Goal: Task Accomplishment & Management: Manage account settings

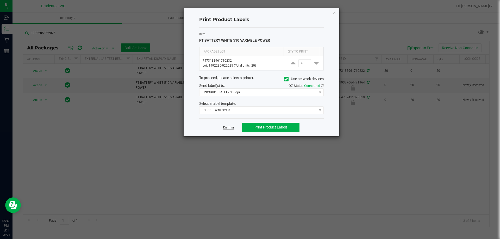
click at [228, 127] on link "Dismiss" at bounding box center [228, 127] width 11 height 4
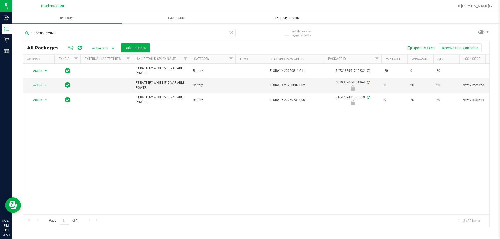
click at [279, 15] on uib-tab-heading "Inventory Counts" at bounding box center [286, 18] width 109 height 10
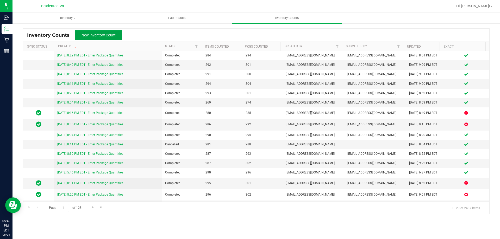
click at [103, 36] on span "New Inventory Count" at bounding box center [98, 35] width 34 height 4
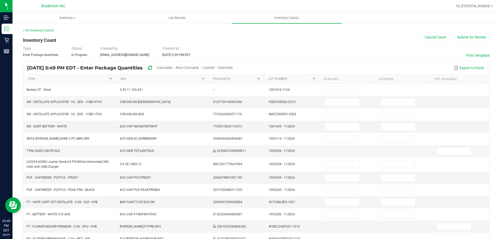
click at [232, 69] on span "Unlocked" at bounding box center [225, 68] width 15 height 4
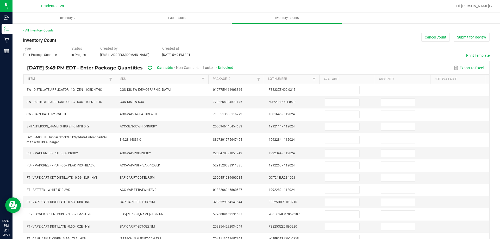
click at [39, 78] on link "Item" at bounding box center [68, 79] width 80 height 4
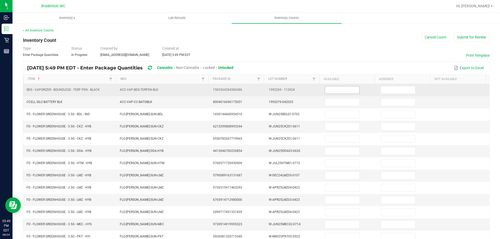
click at [341, 89] on input at bounding box center [342, 89] width 34 height 7
type input "0"
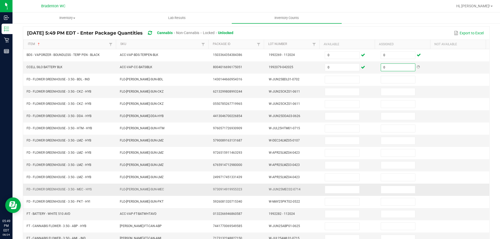
scroll to position [108, 0]
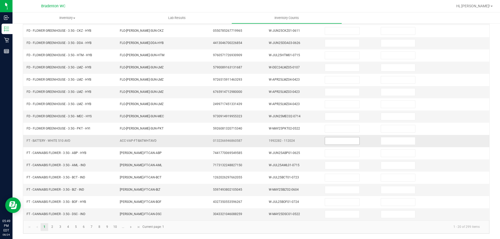
type input "0"
click at [347, 141] on input at bounding box center [342, 140] width 34 height 7
type input "0"
click at [52, 224] on link "2" at bounding box center [52, 227] width 8 height 8
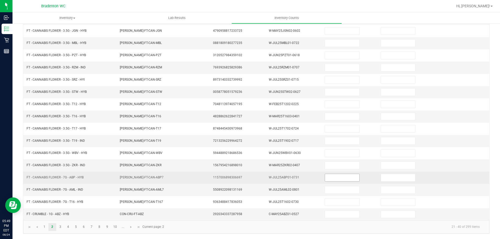
click at [332, 176] on input at bounding box center [342, 177] width 34 height 7
type input "18"
type input "0"
type input "16"
type input "0"
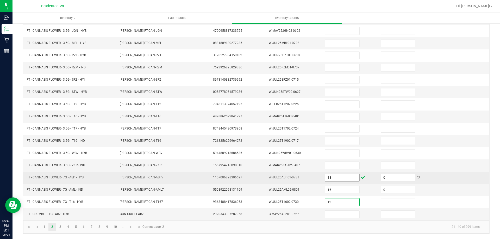
type input "12"
type input "0"
type input "3"
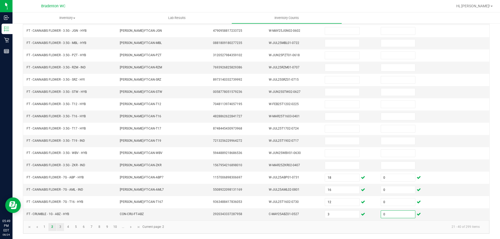
type input "0"
click at [60, 229] on link "3" at bounding box center [60, 227] width 8 height 8
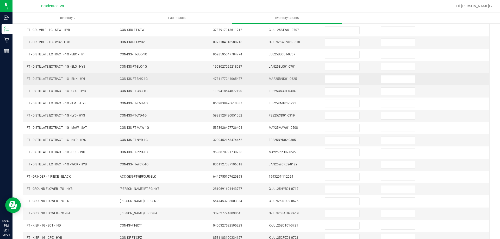
scroll to position [56, 0]
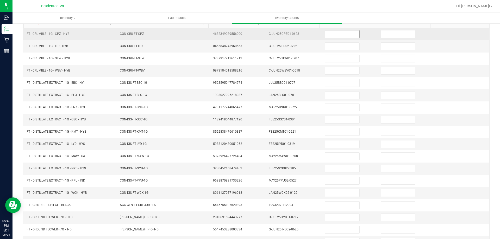
click at [339, 33] on input at bounding box center [342, 33] width 34 height 7
type input "2"
type input "0"
type input "4"
type input "0"
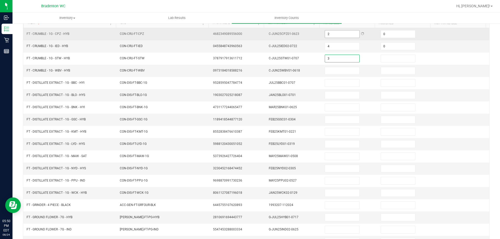
type input "3"
type input "0"
type input "6"
type input "0"
type input "6"
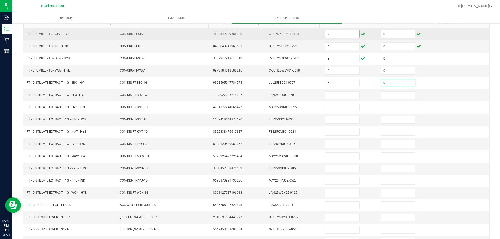
type input "0"
type input "8"
type input "0"
type input "7"
type input "0"
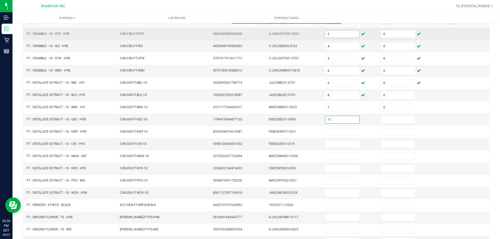
type input "11"
type input "0"
type input "6"
type input "0"
type input "5"
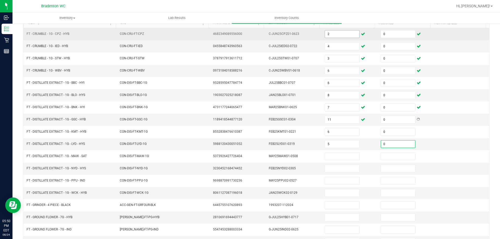
type input "0"
type input "10"
type input "0"
type input "9"
type input "0"
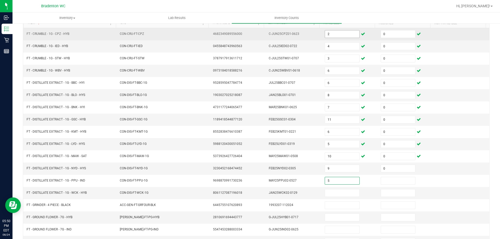
type input "5"
type input "0"
type input "1"
type input "0"
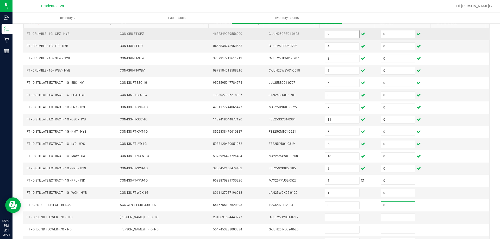
type input "0"
type input "8"
type input "0"
type input "14"
type input "0"
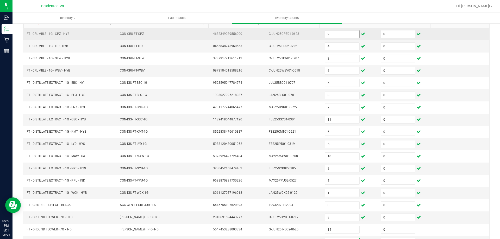
scroll to position [62, 0]
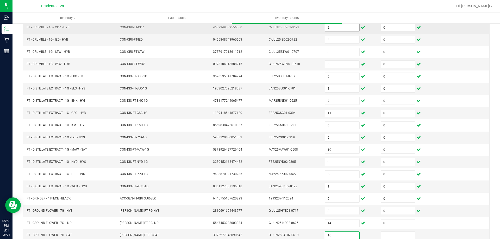
type input "16"
type input "0"
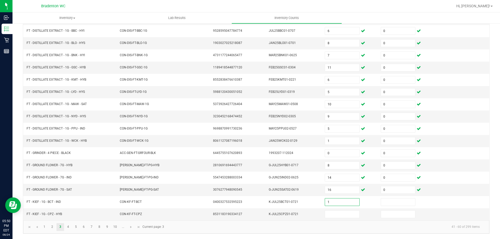
type input "1"
type input "0"
type input "3"
type input "0"
click at [70, 230] on link "4" at bounding box center [68, 227] width 8 height 8
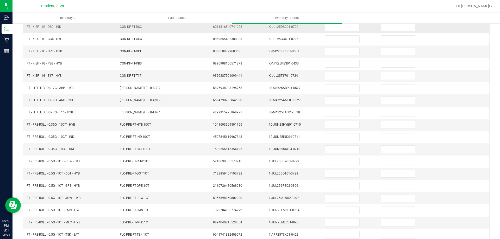
scroll to position [30, 0]
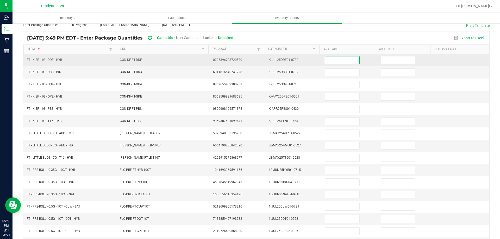
click at [325, 60] on input at bounding box center [342, 59] width 34 height 7
type input "2"
type input "0"
type input "4"
type input "0"
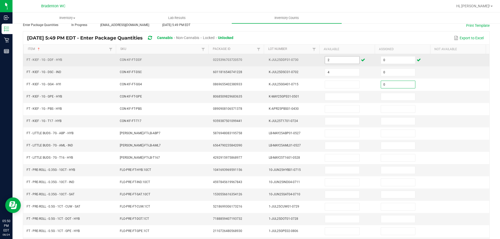
type input "0"
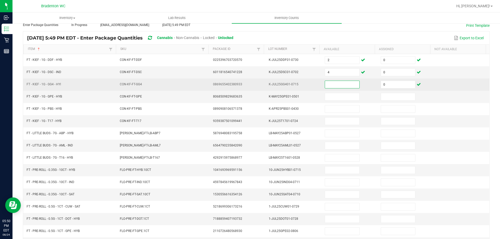
click at [344, 86] on input at bounding box center [342, 84] width 34 height 7
type input "5"
type input "0"
type input "5"
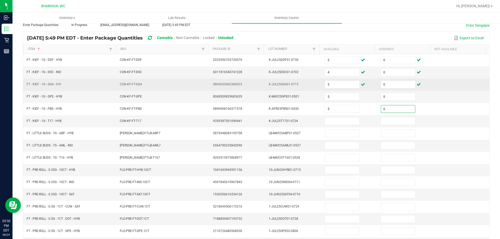
type input "0"
type input "7"
type input "0"
type input "6"
type input "0"
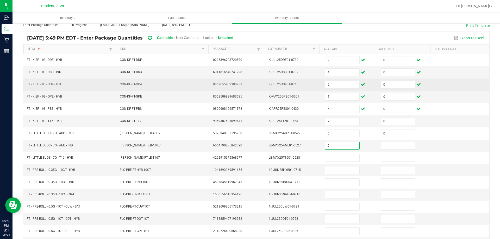
type input "9"
type input "0"
type input "6"
type input "0"
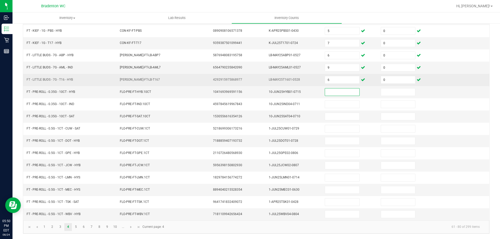
scroll to position [82, 0]
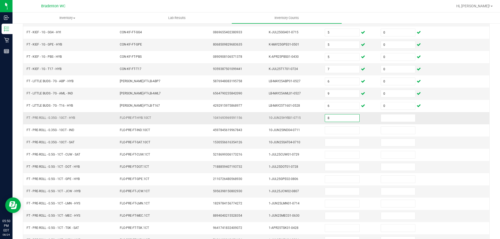
type input "8"
type input "0"
type input "18"
type input "0"
type input "20"
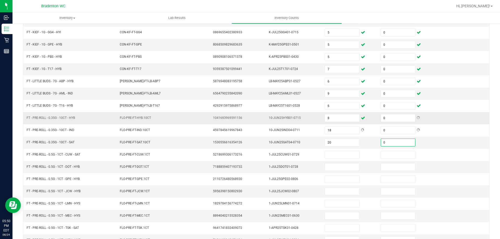
type input "0"
type input "15"
type input "0"
type input "19"
type input "0"
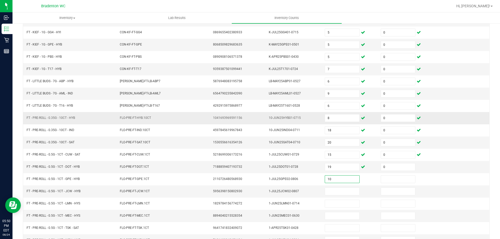
type input "10"
type input "0"
type input "2"
type input "0"
click at [326, 189] on input "2" at bounding box center [342, 191] width 34 height 7
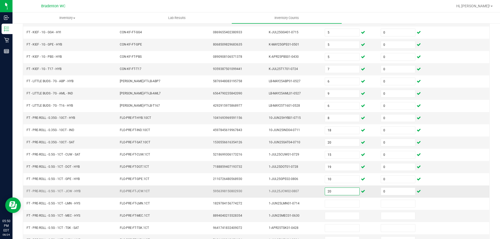
type input "20"
type input "6"
type input "0"
type input "20"
type input "0"
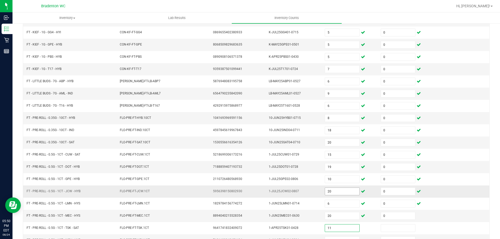
type input "11"
type input "0"
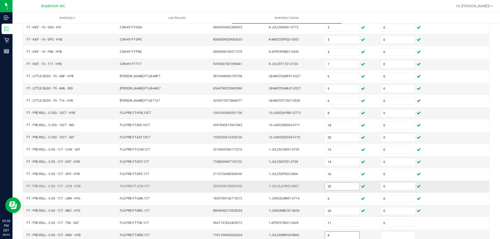
type input "8"
type input "0"
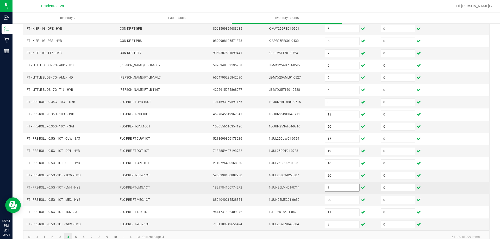
scroll to position [108, 0]
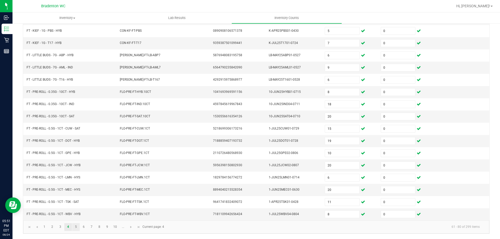
click at [75, 228] on link "5" at bounding box center [76, 227] width 8 height 8
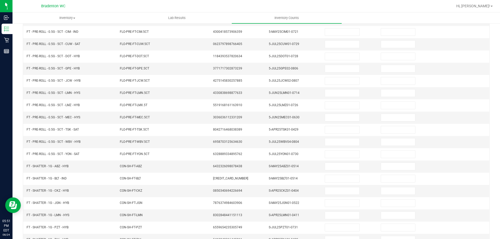
scroll to position [4, 0]
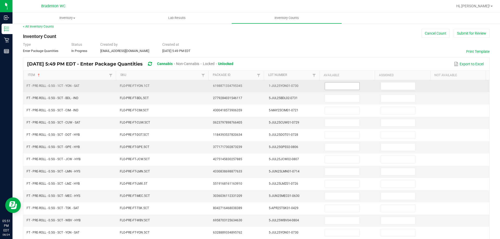
click at [342, 85] on input at bounding box center [342, 86] width 34 height 7
type input "24"
type input "0"
type input "9"
type input "0"
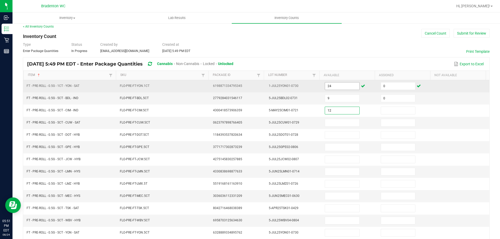
type input "12"
type input "0"
type input "2"
type input "0"
type input "8"
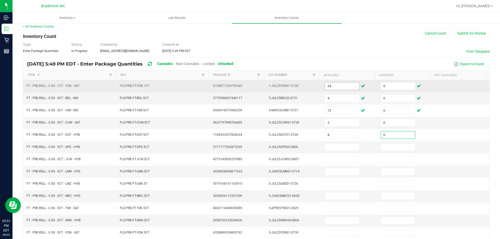
type input "0"
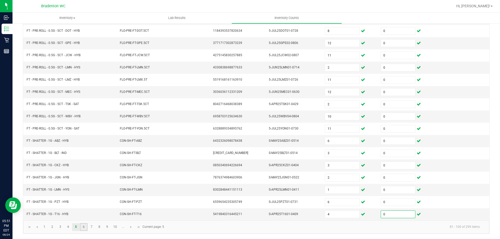
click at [85, 229] on link "6" at bounding box center [84, 227] width 8 height 8
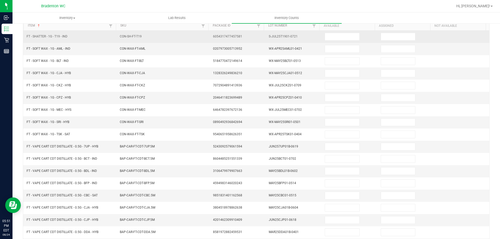
scroll to position [4, 0]
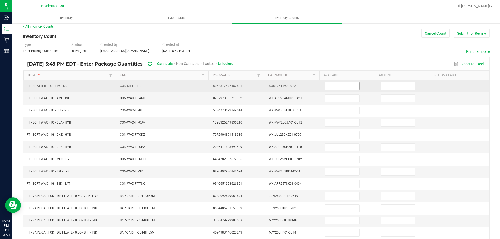
click at [337, 83] on input at bounding box center [342, 86] width 34 height 7
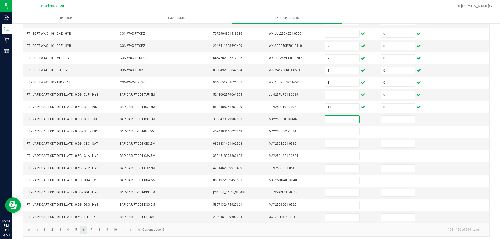
scroll to position [108, 0]
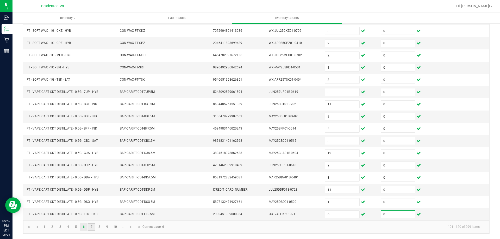
click at [93, 230] on link "7" at bounding box center [92, 227] width 8 height 8
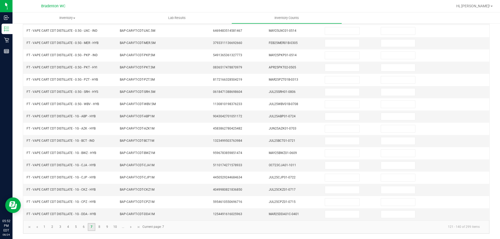
scroll to position [30, 0]
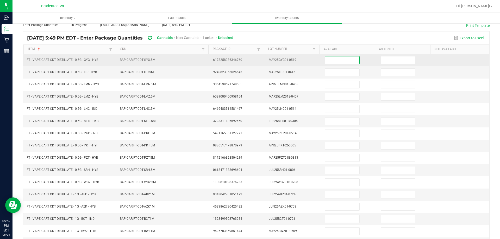
click at [330, 60] on input at bounding box center [342, 59] width 34 height 7
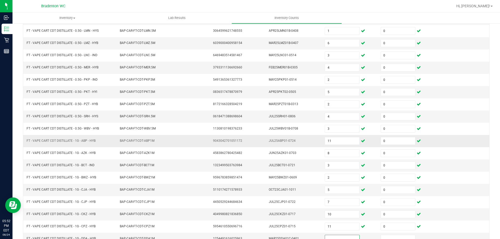
scroll to position [56, 0]
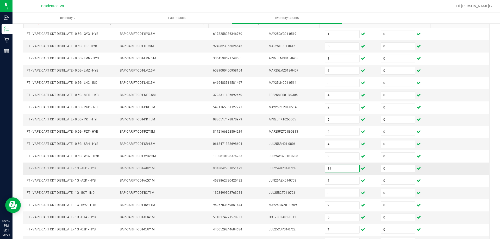
click at [325, 167] on input "11" at bounding box center [342, 168] width 34 height 7
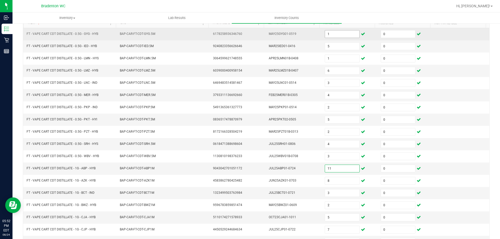
click at [340, 36] on input "1" at bounding box center [342, 33] width 34 height 7
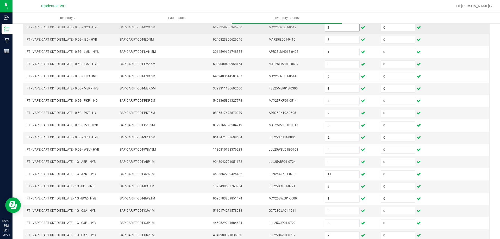
scroll to position [108, 0]
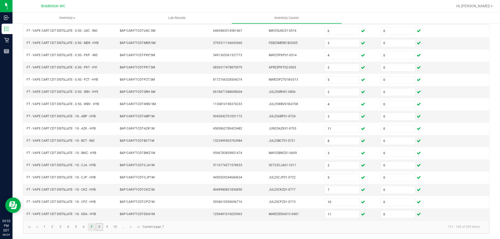
click at [99, 226] on link "8" at bounding box center [100, 227] width 8 height 8
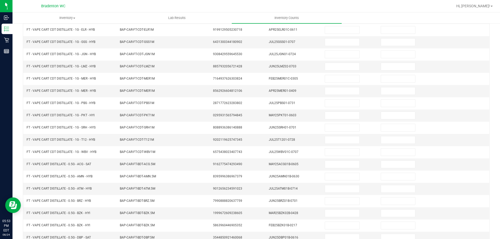
scroll to position [30, 0]
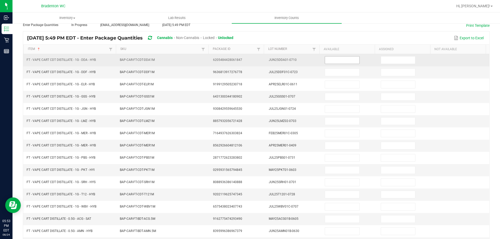
click at [326, 58] on input at bounding box center [342, 59] width 34 height 7
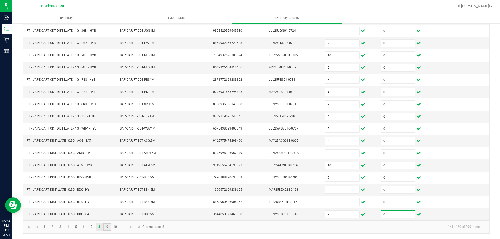
click at [105, 226] on link "9" at bounding box center [107, 227] width 8 height 8
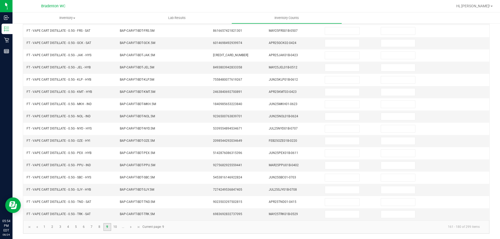
scroll to position [30, 0]
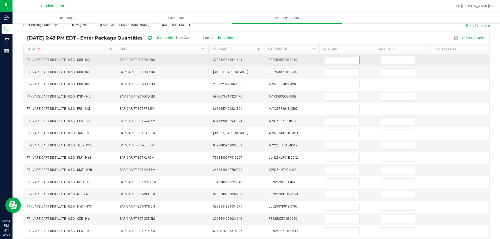
click at [342, 61] on input at bounding box center [342, 59] width 34 height 7
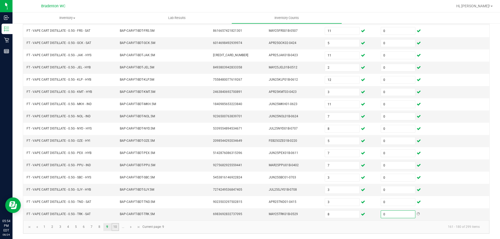
click at [117, 226] on link "10" at bounding box center [115, 227] width 8 height 8
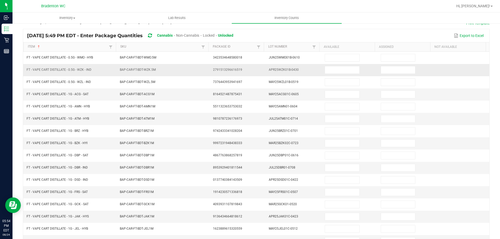
scroll to position [30, 0]
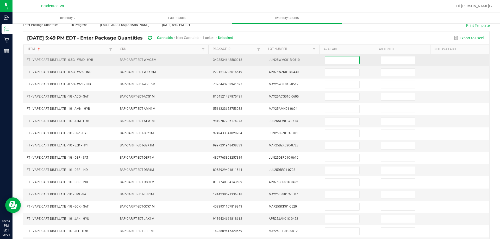
click at [330, 63] on input at bounding box center [342, 59] width 34 height 7
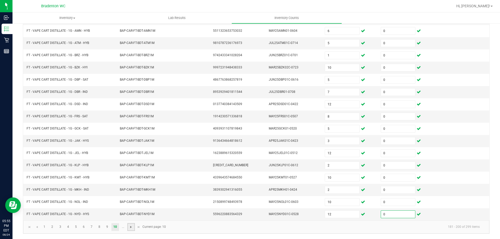
click at [132, 226] on span "Go to the next page" at bounding box center [131, 227] width 4 height 4
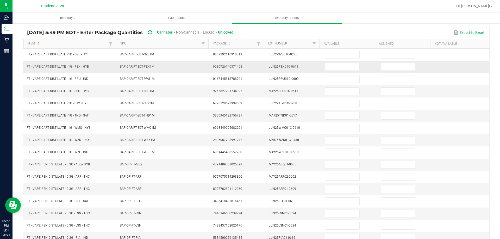
scroll to position [30, 0]
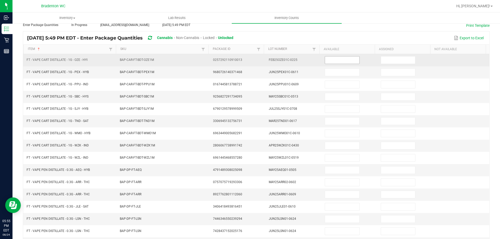
click at [338, 57] on input at bounding box center [342, 59] width 34 height 7
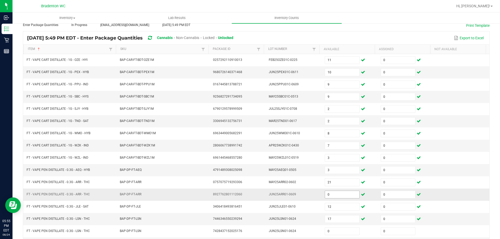
scroll to position [108, 0]
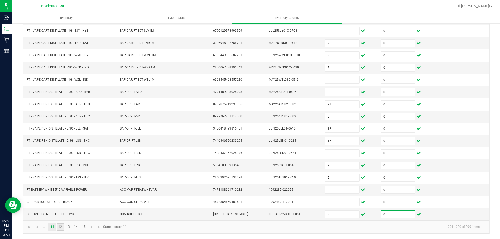
click at [59, 229] on link "12" at bounding box center [60, 227] width 8 height 8
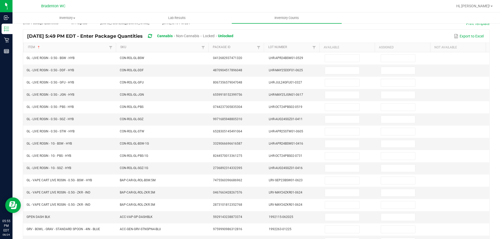
scroll to position [30, 0]
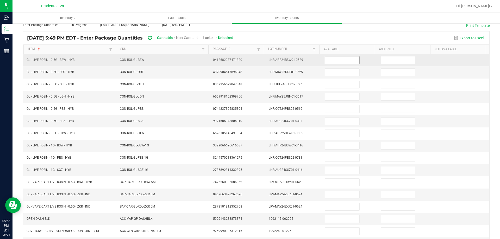
click at [333, 58] on input at bounding box center [342, 59] width 34 height 7
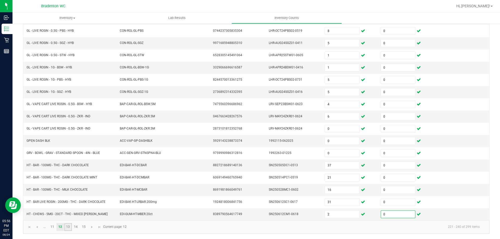
click at [68, 228] on link "13" at bounding box center [68, 227] width 8 height 8
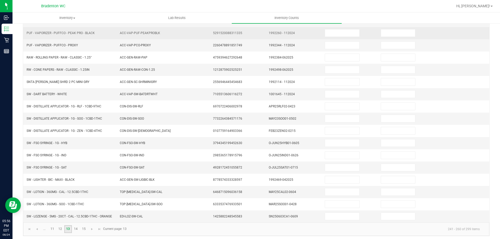
scroll to position [56, 0]
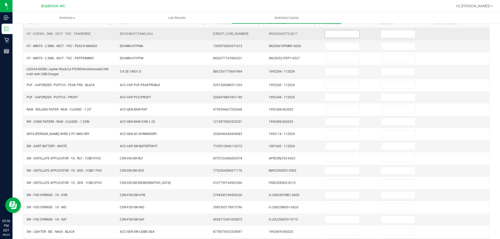
click at [330, 34] on input at bounding box center [342, 33] width 34 height 7
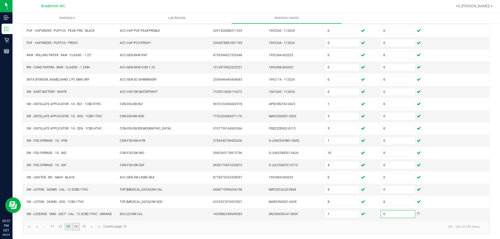
click at [79, 230] on link "14" at bounding box center [76, 227] width 8 height 8
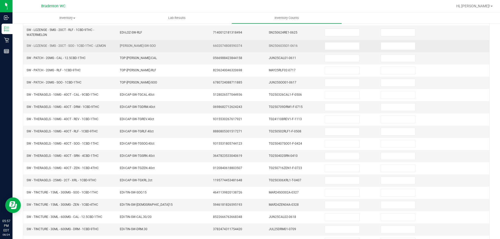
scroll to position [34, 0]
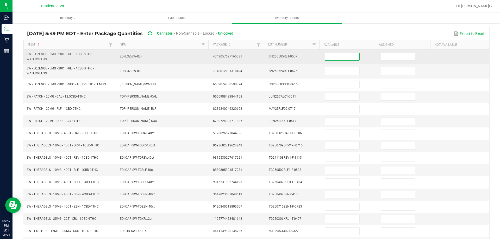
click at [329, 58] on input at bounding box center [342, 56] width 34 height 7
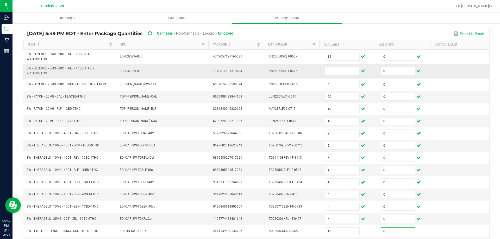
scroll to position [112, 0]
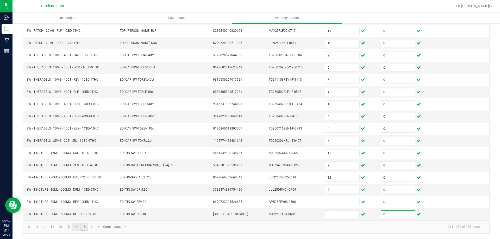
click at [82, 229] on link "15" at bounding box center [84, 227] width 8 height 8
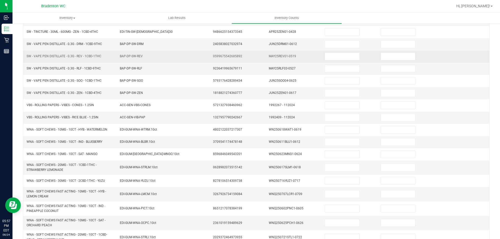
scroll to position [29, 0]
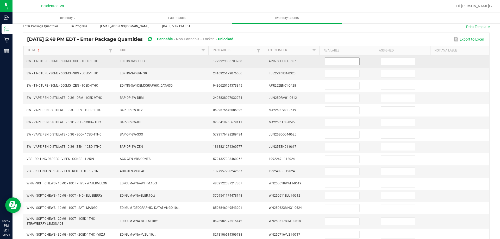
click at [335, 61] on input at bounding box center [342, 61] width 34 height 7
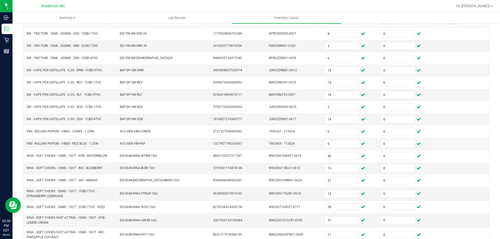
scroll to position [0, 0]
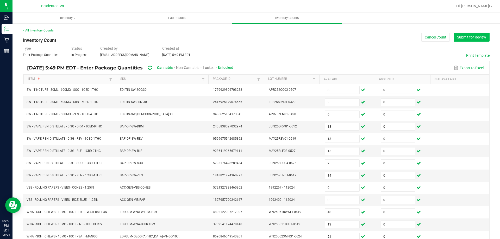
click at [476, 40] on button "Submit for Review" at bounding box center [472, 37] width 36 height 9
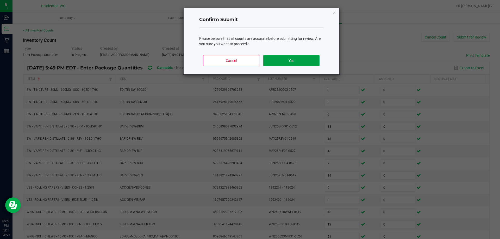
click at [297, 58] on button "Yes" at bounding box center [291, 60] width 56 height 11
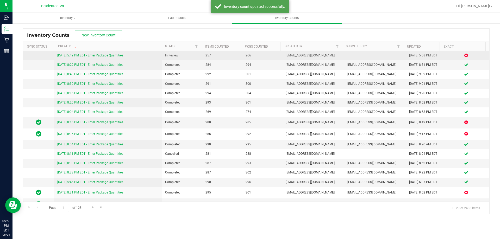
click at [119, 56] on link "[DATE] 5:49 PM EDT - Enter Package Quantities" at bounding box center [90, 56] width 66 height 4
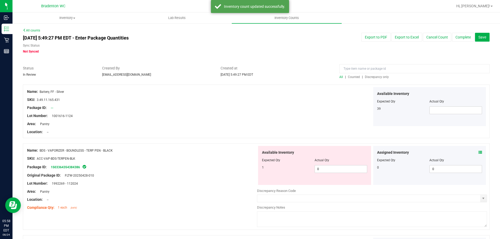
click at [374, 78] on span "Discrepancy only" at bounding box center [377, 77] width 24 height 4
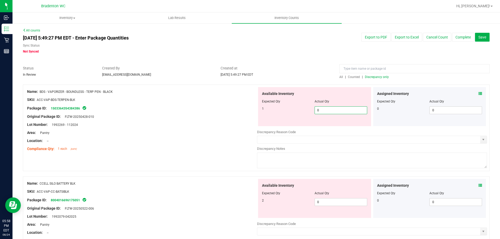
click at [332, 110] on span "0 0" at bounding box center [340, 110] width 53 height 8
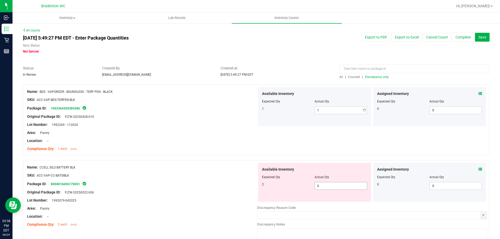
click at [329, 203] on div "Available Inventory Expected Qty Actual Qty 2 0 0" at bounding box center [372, 204] width 230 height 83
click at [226, 180] on div at bounding box center [142, 179] width 230 height 3
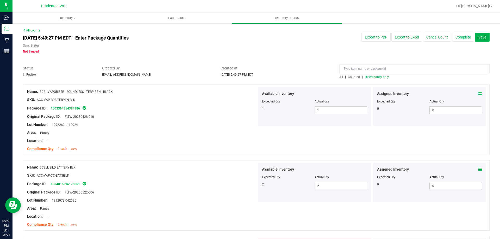
scroll to position [130, 0]
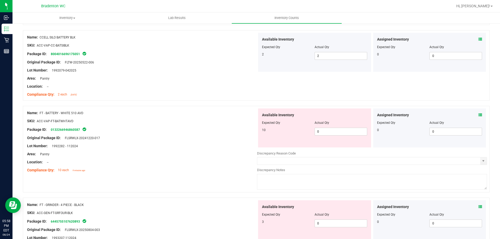
click at [322, 137] on div "Available Inventory Expected Qty Actual Qty 10 0 0" at bounding box center [314, 128] width 113 height 39
click at [327, 133] on span "0 0" at bounding box center [340, 132] width 53 height 8
click at [238, 139] on div "Original Package ID: FLSRWLX-20241220-017" at bounding box center [142, 137] width 230 height 5
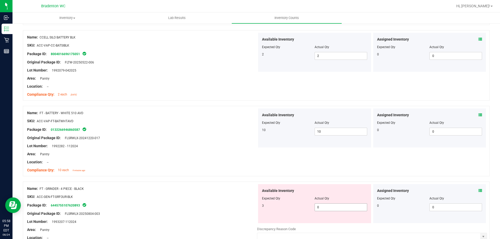
click at [321, 208] on span "0 0" at bounding box center [340, 208] width 53 height 8
click at [213, 196] on div "SKU: ACC-GEN-FT-GRFOUR-BLK" at bounding box center [142, 196] width 230 height 5
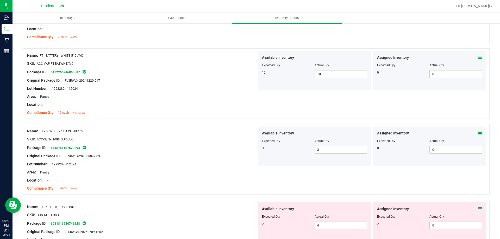
scroll to position [260, 0]
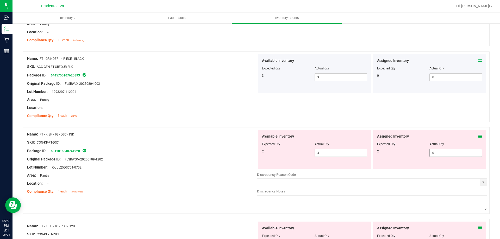
click at [457, 150] on span "0 0" at bounding box center [455, 153] width 53 height 8
drag, startPoint x: 480, startPoint y: 135, endPoint x: 474, endPoint y: 136, distance: 5.8
click at [479, 135] on div "Assigned Inventory Expected Qty Actual Qty 2 0 0" at bounding box center [429, 149] width 113 height 39
click at [478, 136] on icon at bounding box center [480, 137] width 4 height 4
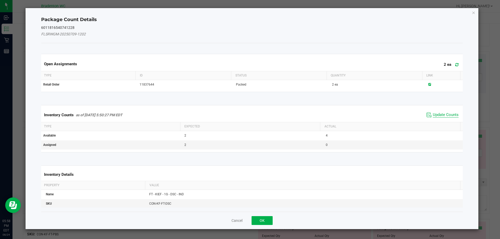
click at [436, 112] on span "Update Counts" at bounding box center [446, 114] width 26 height 5
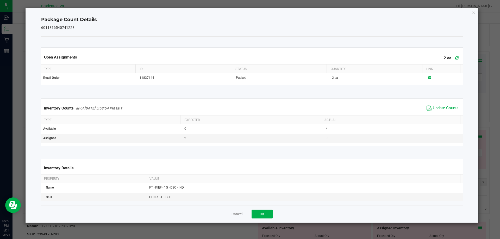
click at [455, 59] on span at bounding box center [455, 57] width 9 height 7
click at [267, 210] on button "OK" at bounding box center [261, 214] width 21 height 9
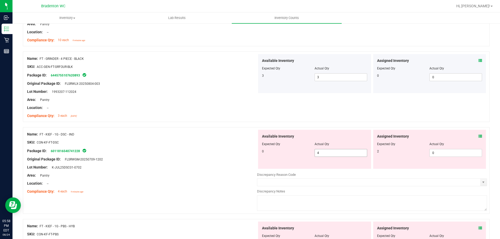
drag, startPoint x: 334, startPoint y: 154, endPoint x: 270, endPoint y: 154, distance: 64.0
click at [270, 154] on div "0 4 4" at bounding box center [314, 153] width 105 height 8
drag, startPoint x: 178, startPoint y: 164, endPoint x: 304, endPoint y: 159, distance: 125.6
click at [181, 164] on div at bounding box center [142, 163] width 230 height 3
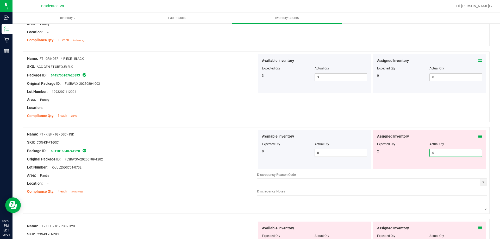
click at [434, 152] on span "0 0" at bounding box center [455, 153] width 53 height 8
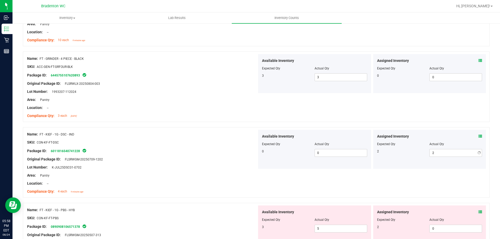
click at [190, 161] on div "Original Package ID: FLSRWGM-20250709-1202" at bounding box center [142, 159] width 230 height 5
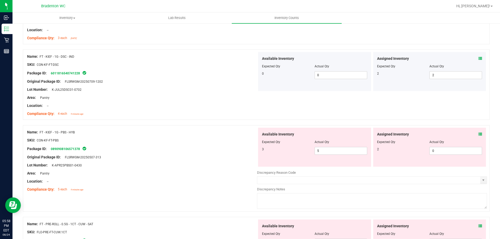
scroll to position [338, 0]
click at [478, 133] on icon at bounding box center [480, 134] width 4 height 4
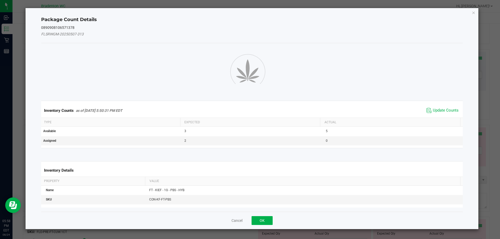
click at [442, 106] on kendo-grid "Inventory Counts as of [DATE] 5:50:31 PM EDT Update Counts Type Expected Actual…" at bounding box center [252, 124] width 430 height 47
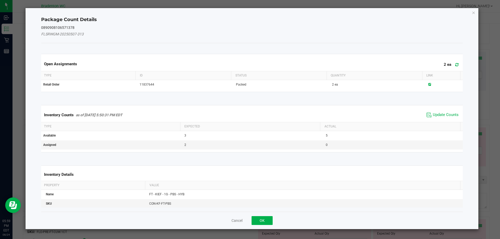
click at [440, 110] on div "Inventory Counts as of [DATE] 5:50:31 PM EDT Update Counts" at bounding box center [252, 115] width 424 height 14
click at [438, 117] on span "Update Counts" at bounding box center [446, 114] width 26 height 5
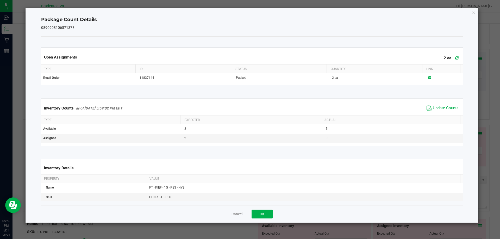
click at [455, 60] on icon at bounding box center [456, 58] width 3 height 4
click at [262, 213] on button "OK" at bounding box center [261, 214] width 21 height 9
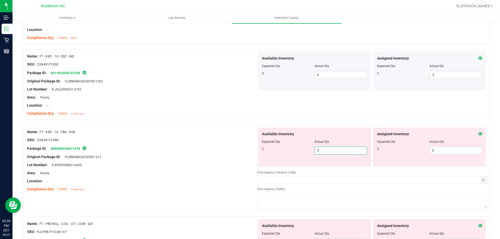
drag, startPoint x: 356, startPoint y: 151, endPoint x: 293, endPoint y: 151, distance: 62.2
click at [296, 151] on div "3 5 5" at bounding box center [314, 151] width 105 height 8
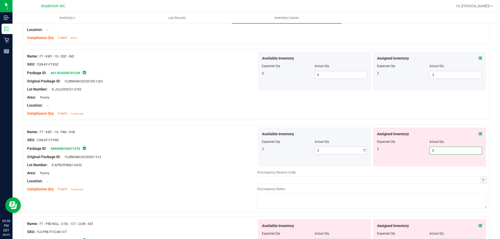
drag, startPoint x: 450, startPoint y: 151, endPoint x: 327, endPoint y: 165, distance: 124.1
click at [450, 151] on span "0 0" at bounding box center [455, 151] width 53 height 8
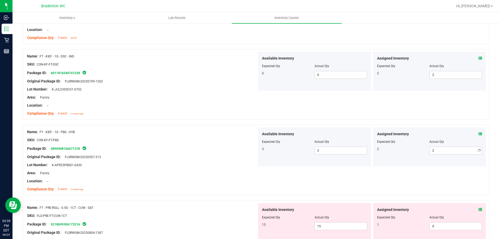
click at [216, 173] on div "Area: Pantry" at bounding box center [142, 173] width 230 height 5
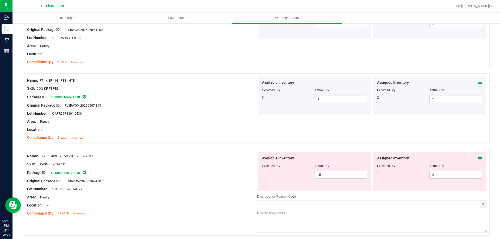
scroll to position [391, 0]
click at [478, 158] on icon at bounding box center [480, 158] width 4 height 4
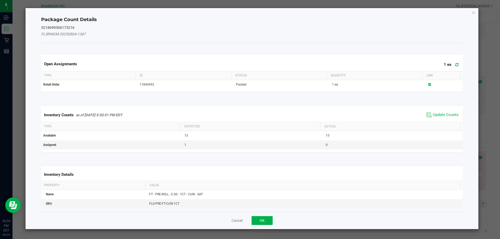
drag, startPoint x: 436, startPoint y: 115, endPoint x: 436, endPoint y: 74, distance: 40.9
click at [436, 115] on span "Update Counts" at bounding box center [446, 114] width 26 height 5
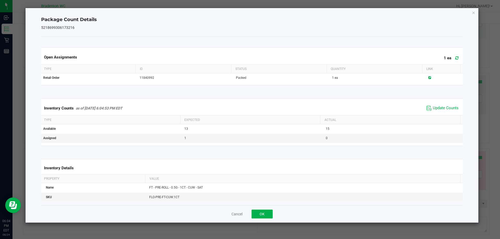
click at [455, 58] on icon at bounding box center [456, 58] width 3 height 4
click at [264, 213] on button "OK" at bounding box center [261, 214] width 21 height 9
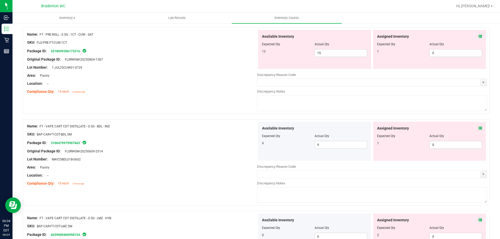
scroll to position [521, 0]
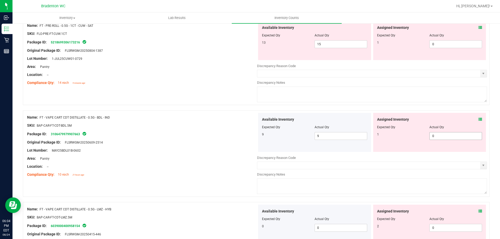
click at [447, 137] on span "0 0" at bounding box center [455, 136] width 53 height 8
click at [478, 120] on icon at bounding box center [480, 120] width 4 height 4
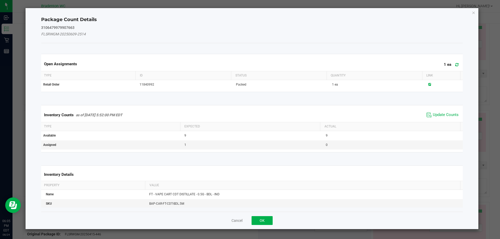
click at [449, 118] on span "Update Counts" at bounding box center [442, 115] width 35 height 8
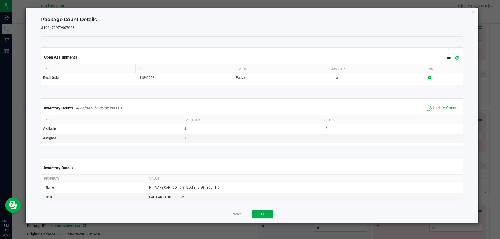
click at [455, 59] on icon at bounding box center [456, 58] width 3 height 4
click at [268, 211] on button "OK" at bounding box center [261, 214] width 21 height 9
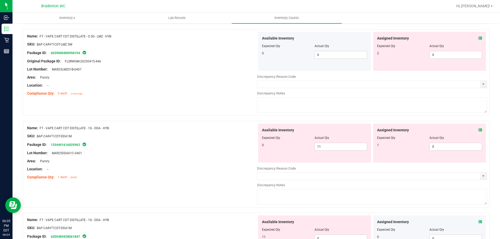
scroll to position [703, 0]
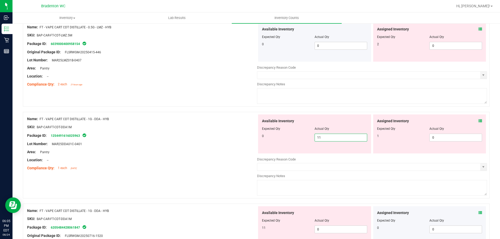
drag, startPoint x: 333, startPoint y: 138, endPoint x: 267, endPoint y: 136, distance: 65.6
click at [268, 137] on div "0 11 11" at bounding box center [314, 138] width 105 height 8
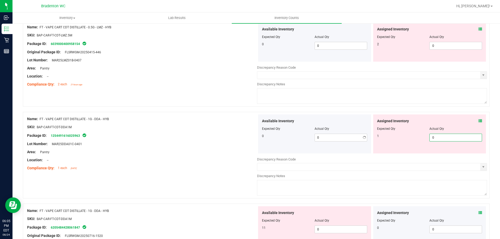
drag, startPoint x: 443, startPoint y: 135, endPoint x: 422, endPoint y: 137, distance: 21.4
click at [443, 136] on span "0 0" at bounding box center [455, 138] width 53 height 8
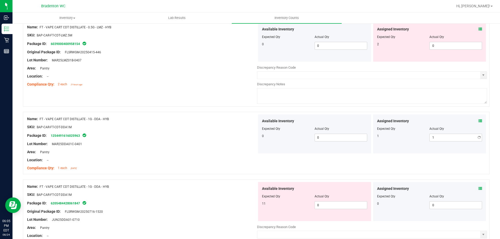
drag, startPoint x: 203, startPoint y: 138, endPoint x: 311, endPoint y: 177, distance: 114.8
click at [206, 140] on div at bounding box center [142, 140] width 230 height 3
drag, startPoint x: 327, startPoint y: 207, endPoint x: 322, endPoint y: 207, distance: 4.7
click at [325, 207] on span "0 0" at bounding box center [340, 205] width 53 height 8
click at [222, 190] on div at bounding box center [142, 191] width 230 height 3
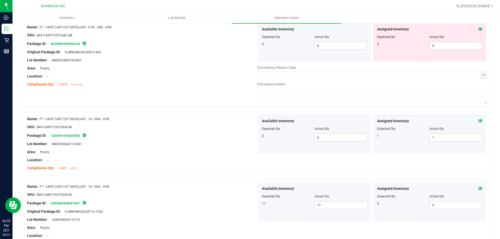
scroll to position [833, 0]
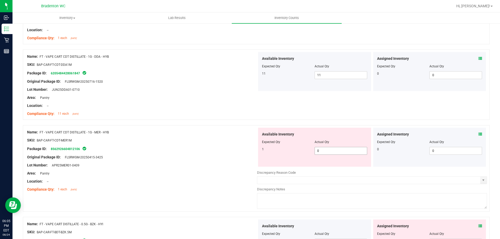
click at [356, 152] on span "0 0" at bounding box center [340, 151] width 53 height 8
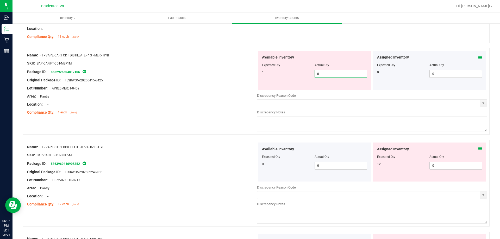
scroll to position [937, 0]
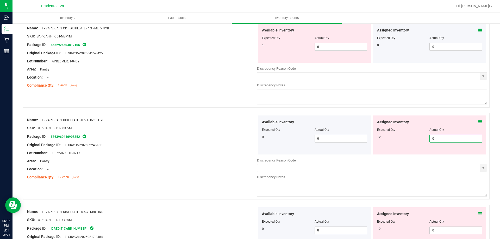
click at [440, 141] on span "0 0" at bounding box center [455, 139] width 53 height 8
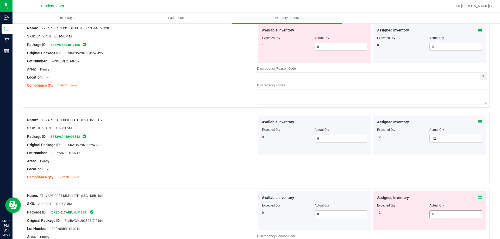
click at [442, 217] on span "0 0" at bounding box center [455, 215] width 53 height 8
click at [248, 166] on div at bounding box center [142, 165] width 230 height 3
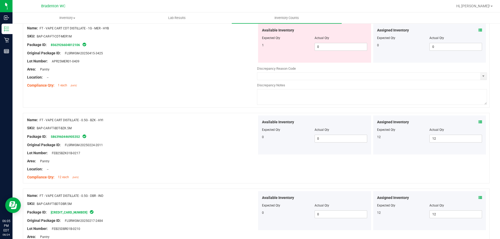
scroll to position [1041, 0]
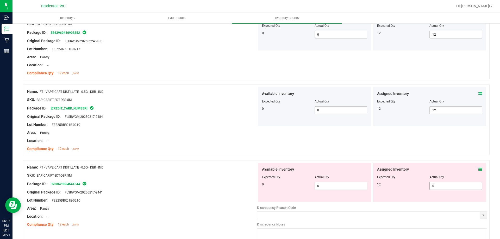
click at [440, 184] on span "0 0" at bounding box center [455, 186] width 53 height 8
click at [169, 164] on div "Name: FT - VAPE CART DISTILLATE - 0.5G - DBR - IND SKU: BAP-CAR-FT-BDT-DBR.5M P…" at bounding box center [142, 196] width 230 height 66
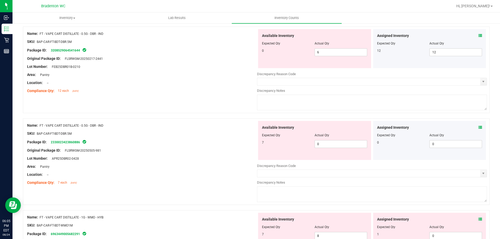
scroll to position [1145, 0]
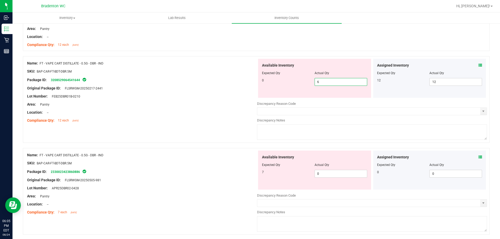
drag, startPoint x: 335, startPoint y: 81, endPoint x: 287, endPoint y: 83, distance: 48.2
click at [289, 82] on div "0 6 6" at bounding box center [314, 82] width 105 height 8
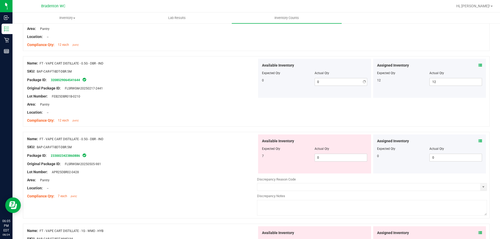
drag, startPoint x: 157, startPoint y: 92, endPoint x: 343, endPoint y: 157, distance: 196.5
click at [157, 92] on div at bounding box center [142, 92] width 230 height 3
drag, startPoint x: 345, startPoint y: 157, endPoint x: 337, endPoint y: 157, distance: 7.8
click at [345, 157] on span "0 0" at bounding box center [340, 158] width 53 height 8
drag, startPoint x: 177, startPoint y: 146, endPoint x: 248, endPoint y: 134, distance: 71.8
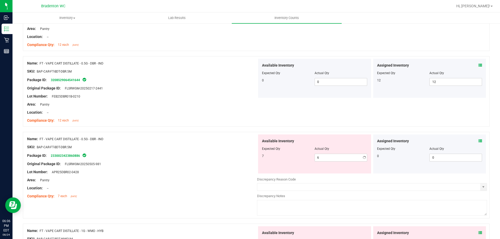
click at [172, 146] on div "SKU: BAP-CAR-FT-BDT-DBR.5M" at bounding box center [142, 146] width 230 height 5
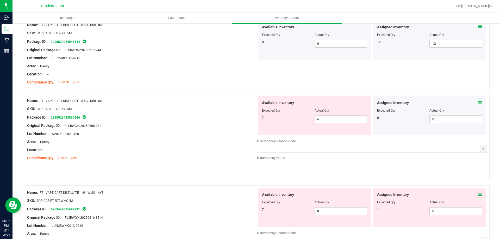
scroll to position [1224, 0]
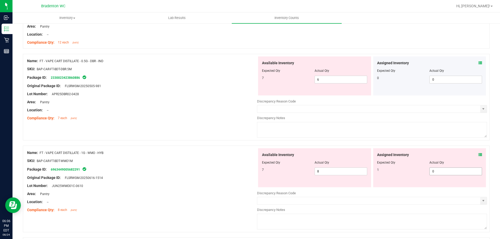
click at [442, 175] on span "0 0" at bounding box center [455, 172] width 53 height 8
click at [161, 166] on div at bounding box center [142, 165] width 230 height 3
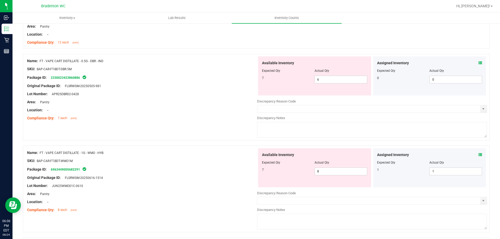
click at [478, 155] on icon at bounding box center [480, 155] width 4 height 4
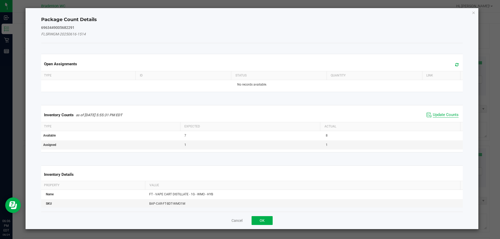
click at [443, 116] on span "Update Counts" at bounding box center [446, 114] width 26 height 5
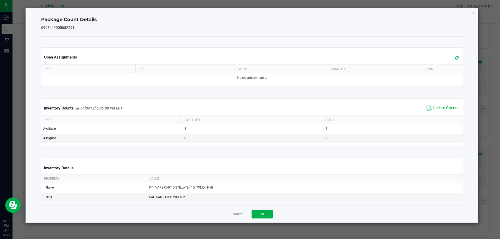
click at [455, 58] on icon at bounding box center [456, 58] width 3 height 4
click at [262, 213] on button "OK" at bounding box center [261, 214] width 21 height 9
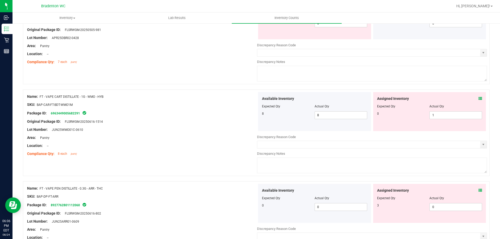
scroll to position [1328, 0]
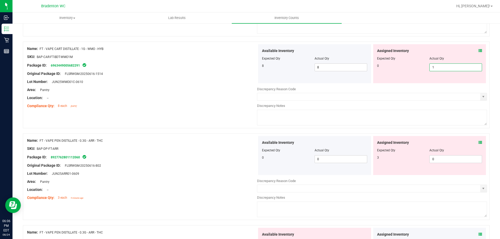
drag, startPoint x: 454, startPoint y: 66, endPoint x: 267, endPoint y: 52, distance: 187.4
click at [316, 63] on div "Available Inventory Expected Qty Actual Qty 8 8 8 1 1" at bounding box center [372, 63] width 230 height 39
click at [192, 66] on div "Package ID: 6963449005682291" at bounding box center [142, 65] width 230 height 6
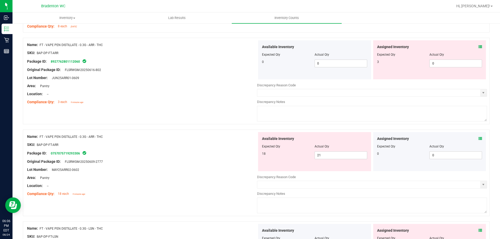
scroll to position [1406, 0]
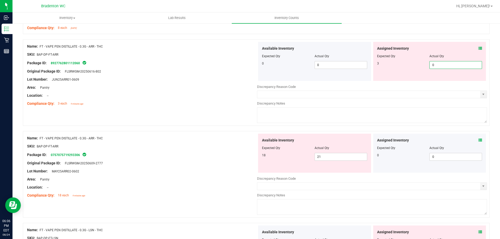
click at [437, 62] on span "0 0" at bounding box center [455, 65] width 53 height 8
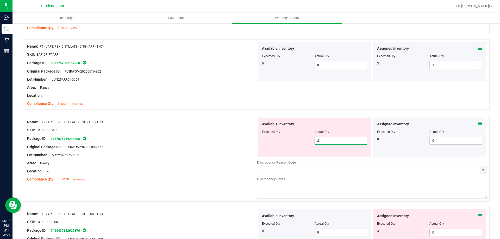
drag, startPoint x: 336, startPoint y: 157, endPoint x: 191, endPoint y: 156, distance: 145.3
click at [193, 157] on div "Name: FT - VAPE PEN DISTILLATE - 0.3G - ARR - THC SKU: BAP-DP-FT-ARR Package ID…" at bounding box center [256, 158] width 467 height 87
drag, startPoint x: 185, startPoint y: 146, endPoint x: 211, endPoint y: 146, distance: 26.0
click at [186, 146] on div "Original Package ID: FLSRWGM-20250609-2777" at bounding box center [142, 146] width 230 height 5
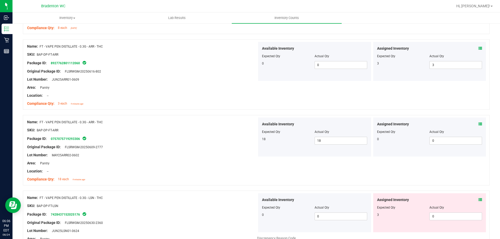
scroll to position [1467, 0]
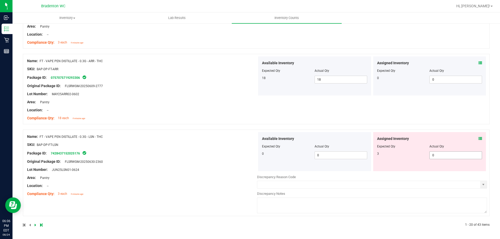
click at [443, 153] on span "0 0" at bounding box center [455, 156] width 53 height 8
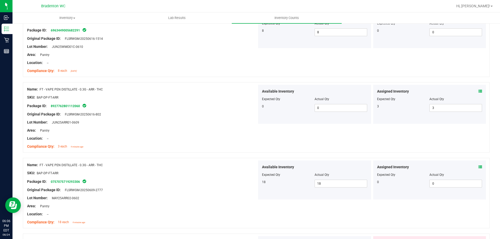
scroll to position [0, 0]
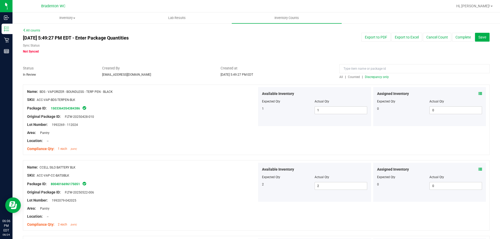
click at [375, 79] on div "All | Counted | Discrepancy only" at bounding box center [414, 77] width 150 height 5
click at [375, 78] on span "Discrepancy only" at bounding box center [377, 77] width 24 height 4
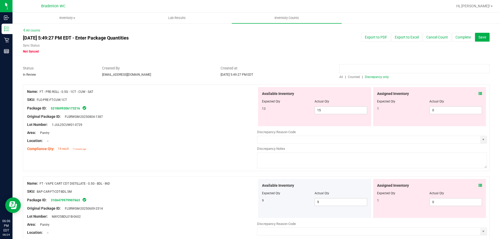
click at [376, 66] on input at bounding box center [414, 68] width 150 height 9
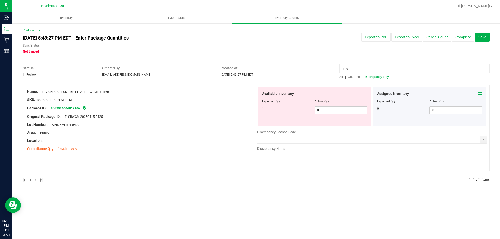
click at [478, 93] on div "Assigned Inventory" at bounding box center [429, 93] width 105 height 5
click at [482, 94] on icon at bounding box center [480, 94] width 4 height 4
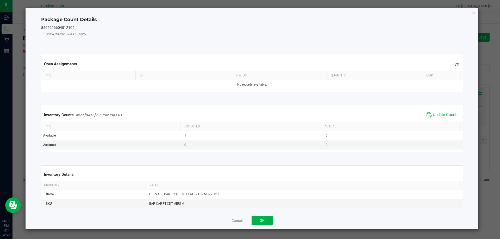
click at [444, 111] on span "Update Counts" at bounding box center [442, 115] width 35 height 8
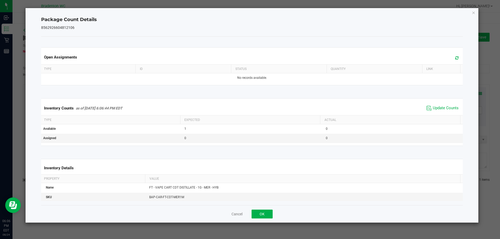
click at [451, 53] on div "Open Assignments" at bounding box center [252, 57] width 424 height 14
click at [455, 59] on icon at bounding box center [456, 58] width 3 height 4
drag, startPoint x: 260, startPoint y: 213, endPoint x: 265, endPoint y: 194, distance: 19.4
click at [260, 213] on button "OK" at bounding box center [261, 214] width 21 height 9
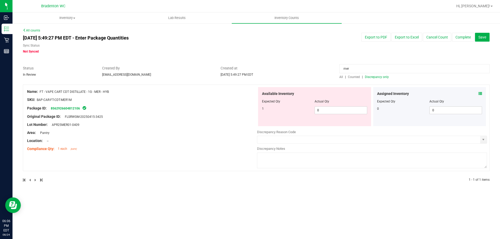
click at [341, 76] on span "All" at bounding box center [341, 77] width 4 height 4
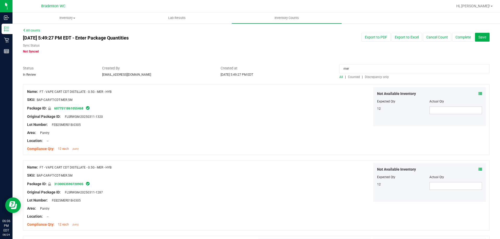
click at [355, 77] on span "Counted" at bounding box center [354, 77] width 12 height 4
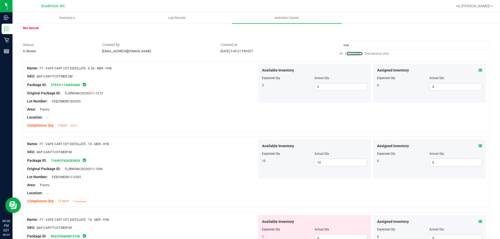
scroll to position [2, 0]
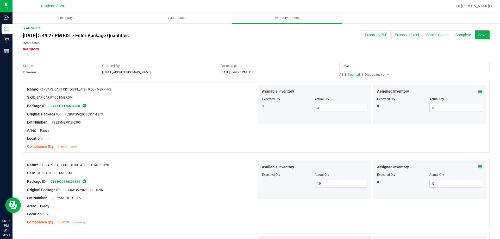
click at [381, 73] on span "Discrepancy only" at bounding box center [377, 75] width 24 height 4
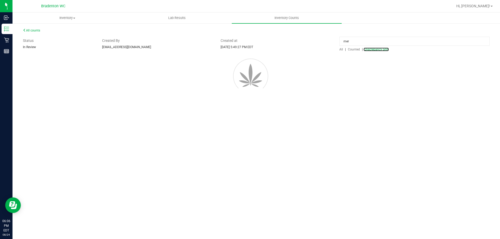
scroll to position [0, 0]
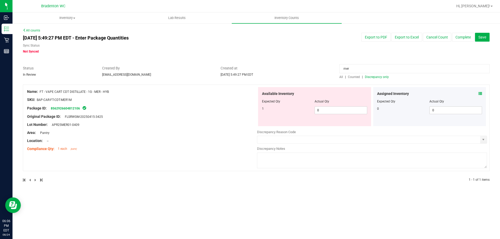
drag, startPoint x: 363, startPoint y: 67, endPoint x: 227, endPoint y: 65, distance: 135.6
click at [234, 66] on div "Status In Review Created By [EMAIL_ADDRESS][DOMAIN_NAME] Created at [DATE] 5:49…" at bounding box center [256, 73] width 474 height 14
click at [169, 120] on div at bounding box center [142, 120] width 230 height 3
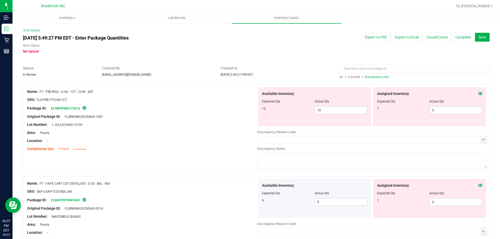
click at [478, 186] on div "Assigned Inventory Expected Qty Actual Qty 1 0 0" at bounding box center [429, 198] width 113 height 39
click at [478, 185] on icon at bounding box center [480, 186] width 4 height 4
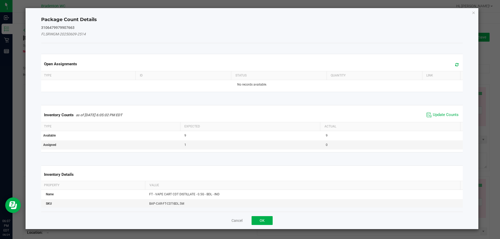
drag, startPoint x: 452, startPoint y: 60, endPoint x: 452, endPoint y: 63, distance: 2.9
click at [452, 61] on div "Open Assignments" at bounding box center [252, 64] width 424 height 14
click at [455, 63] on icon at bounding box center [456, 65] width 3 height 4
click at [266, 219] on button "OK" at bounding box center [261, 220] width 21 height 9
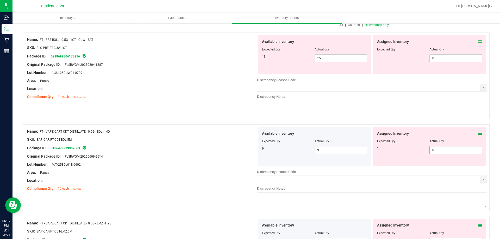
scroll to position [156, 0]
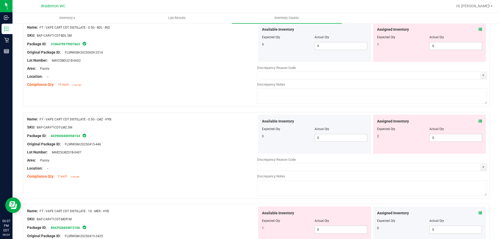
click at [478, 118] on div "Assigned Inventory Expected Qty Actual Qty 2 0 0" at bounding box center [429, 134] width 113 height 39
click at [478, 119] on span at bounding box center [480, 121] width 4 height 5
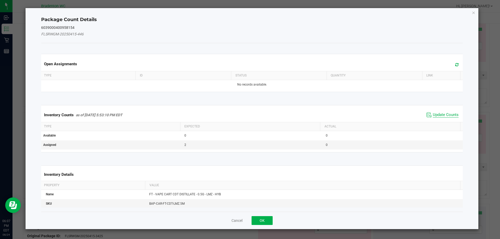
click at [443, 112] on span "Update Counts" at bounding box center [442, 115] width 35 height 8
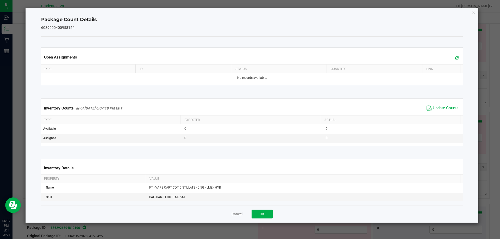
click at [455, 56] on icon at bounding box center [456, 58] width 3 height 4
click at [270, 215] on button "OK" at bounding box center [261, 214] width 21 height 9
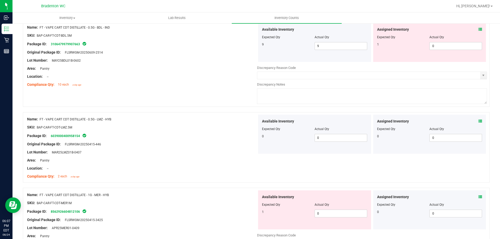
click at [478, 29] on icon at bounding box center [480, 30] width 4 height 4
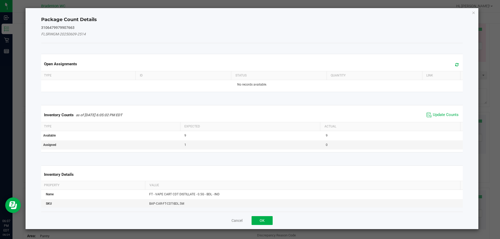
drag, startPoint x: 436, startPoint y: 115, endPoint x: 440, endPoint y: 76, distance: 39.2
click at [436, 115] on span "Update Counts" at bounding box center [446, 114] width 26 height 5
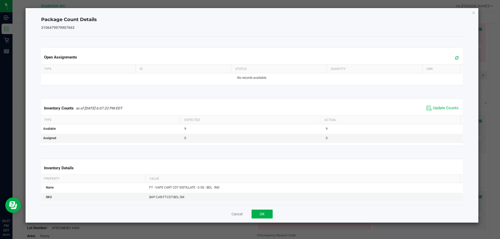
click at [455, 62] on div "Open Assignments" at bounding box center [252, 57] width 424 height 14
click at [455, 58] on icon at bounding box center [456, 58] width 3 height 4
click at [266, 209] on div "Cancel OK" at bounding box center [252, 213] width 422 height 17
click at [270, 219] on div "Cancel OK" at bounding box center [252, 213] width 422 height 17
click at [267, 214] on button "OK" at bounding box center [261, 214] width 21 height 9
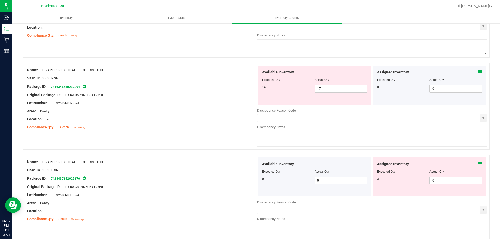
scroll to position [443, 0]
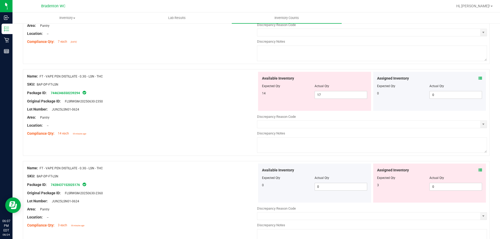
click at [478, 80] on icon at bounding box center [480, 79] width 4 height 4
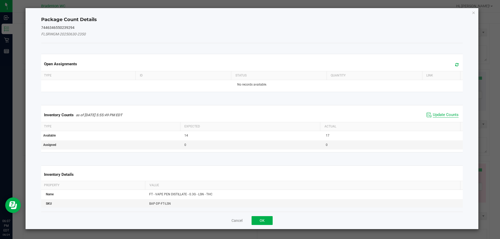
click at [442, 113] on span "Update Counts" at bounding box center [446, 114] width 26 height 5
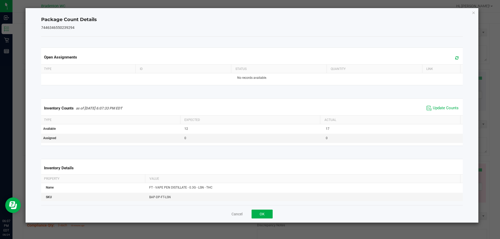
click at [455, 59] on icon at bounding box center [456, 58] width 3 height 4
click at [263, 217] on button "OK" at bounding box center [261, 214] width 21 height 9
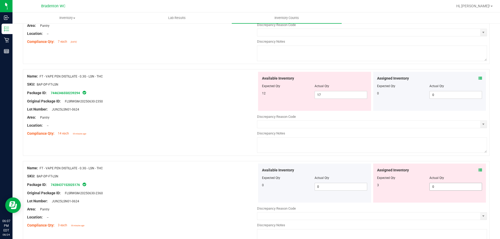
click at [431, 187] on span "0 0" at bounding box center [455, 187] width 53 height 8
drag, startPoint x: 241, startPoint y: 94, endPoint x: 234, endPoint y: 93, distance: 7.8
click at [235, 94] on div "Name: FT - VAPE PEN DISTILLATE - 0.3G - LSN - THC SKU: BAP-DP-FT-LSN Package ID…" at bounding box center [256, 112] width 467 height 87
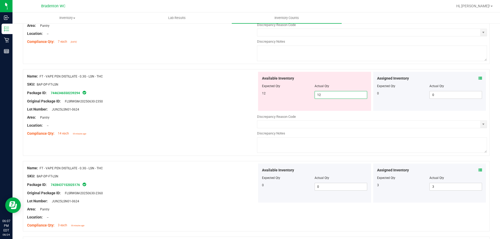
click at [215, 102] on div "Original Package ID: FLSRWGM-20250630-2350" at bounding box center [142, 101] width 230 height 5
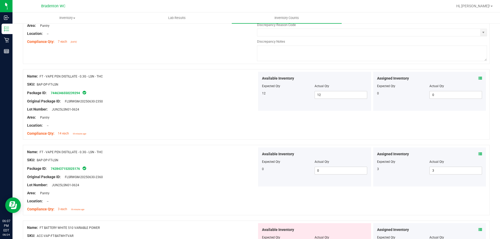
scroll to position [521, 0]
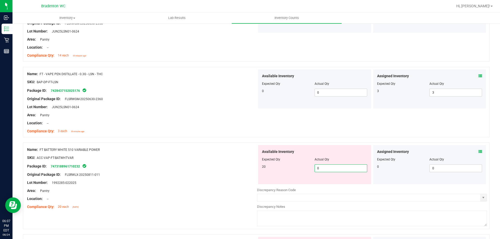
click at [333, 172] on span "0 0" at bounding box center [340, 169] width 53 height 8
click at [202, 179] on div at bounding box center [142, 179] width 230 height 3
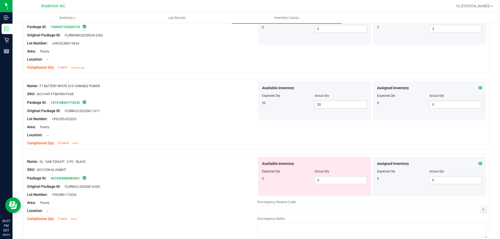
scroll to position [651, 0]
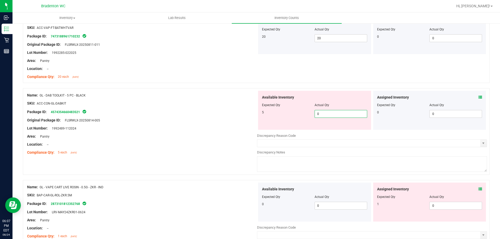
click at [316, 114] on span "0 0" at bounding box center [340, 114] width 53 height 8
drag, startPoint x: 249, startPoint y: 127, endPoint x: 441, endPoint y: 179, distance: 198.7
click at [255, 128] on div "Lot Number: 1992489-112024" at bounding box center [142, 128] width 230 height 5
drag, startPoint x: 331, startPoint y: 112, endPoint x: 255, endPoint y: 112, distance: 76.3
click at [255, 112] on div "Name: GL - DAB TOOLKIT - 5 PC - BLACK SKU: ACC-CON-GL-DABKIT Package ID: 457435…" at bounding box center [256, 131] width 467 height 87
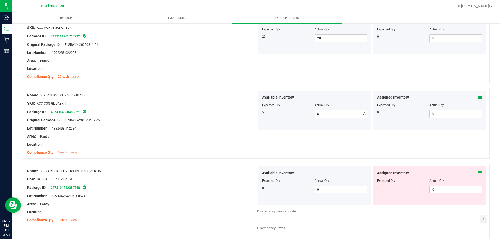
drag, startPoint x: 211, startPoint y: 141, endPoint x: 449, endPoint y: 198, distance: 244.5
click at [216, 142] on div "Name: GL - DAB TOOLKIT - 5 PC - BLACK SKU: ACC-CON-GL-DABKIT Package ID: 457435…" at bounding box center [142, 124] width 230 height 66
click at [455, 188] on span "0 0" at bounding box center [455, 190] width 53 height 8
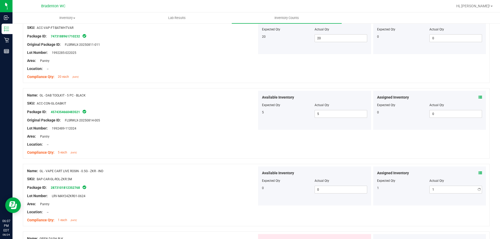
click at [179, 187] on div "Package ID: 2873101812352768" at bounding box center [142, 188] width 230 height 6
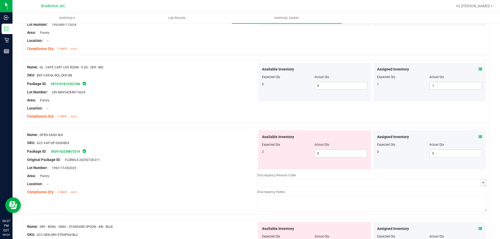
scroll to position [755, 0]
click at [327, 154] on span "0 0" at bounding box center [340, 153] width 53 height 8
click at [196, 177] on div "Area: Pantry" at bounding box center [142, 175] width 230 height 5
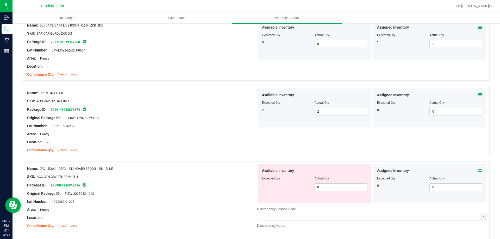
scroll to position [859, 0]
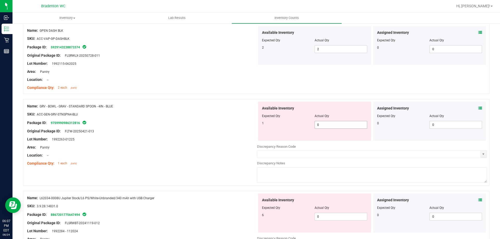
click at [336, 127] on span "0 0" at bounding box center [340, 125] width 53 height 8
click at [157, 185] on div "Name: FT - PRE-ROLL - 0.5G - 1CT - CUW - SAT SKU: FLO-PRE-FT-CUW.1CT Package ID…" at bounding box center [256, 79] width 467 height 1707
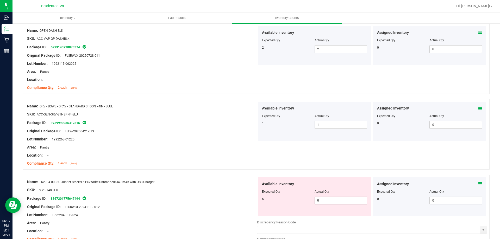
click at [331, 194] on div "Actual Qty" at bounding box center [340, 192] width 53 height 5
click at [330, 199] on span "0 0" at bounding box center [340, 201] width 53 height 8
click at [221, 198] on div "Package ID: 8867201775647494" at bounding box center [142, 199] width 230 height 6
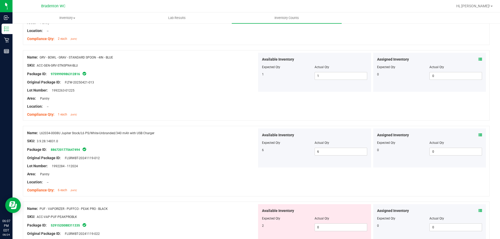
scroll to position [989, 0]
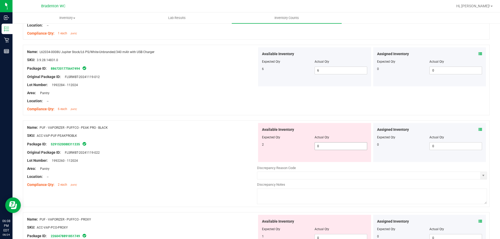
click at [329, 146] on span "0 0" at bounding box center [340, 146] width 53 height 8
click at [204, 170] on div "Area: Pantry" at bounding box center [142, 168] width 230 height 5
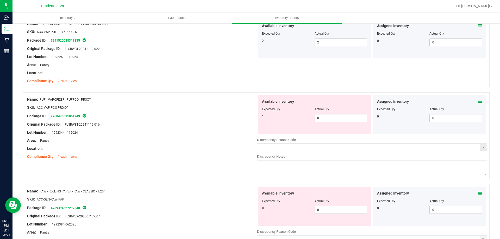
scroll to position [1093, 0]
click at [338, 122] on span "0 0" at bounding box center [340, 118] width 53 height 8
click at [337, 119] on span "0 0" at bounding box center [340, 118] width 53 height 8
drag, startPoint x: 205, startPoint y: 149, endPoint x: 274, endPoint y: 191, distance: 80.7
click at [205, 150] on div "Location: --" at bounding box center [142, 148] width 230 height 5
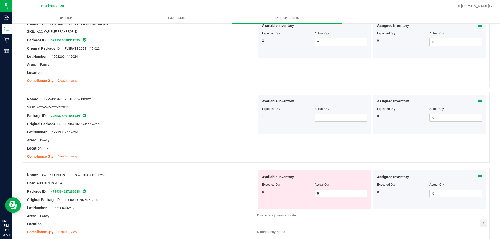
click at [321, 193] on span "0 0" at bounding box center [340, 194] width 53 height 8
click at [241, 188] on div at bounding box center [142, 187] width 230 height 3
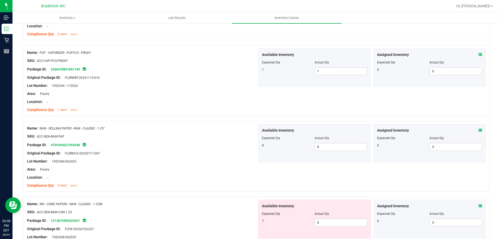
scroll to position [1198, 0]
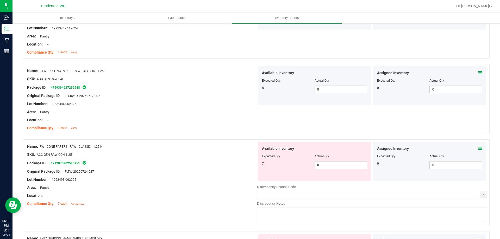
click at [333, 170] on div "Available Inventory Expected Qty Actual Qty 7 0 0" at bounding box center [314, 161] width 113 height 39
click at [331, 162] on span "0 0" at bounding box center [340, 165] width 53 height 8
click at [222, 167] on div at bounding box center [142, 167] width 230 height 3
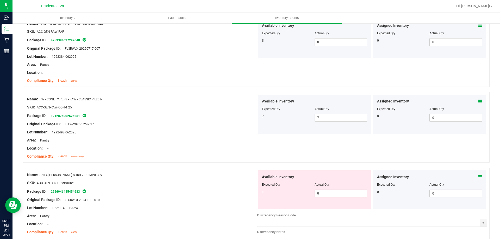
scroll to position [1302, 0]
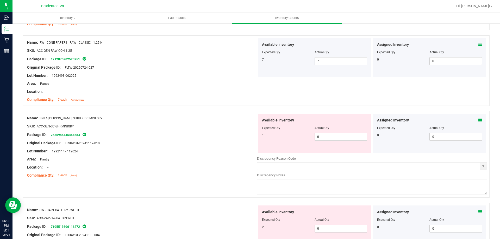
click at [349, 141] on div "Available Inventory Expected Qty Actual Qty 1 0 0" at bounding box center [314, 133] width 113 height 39
click at [232, 154] on div at bounding box center [142, 155] width 230 height 3
click at [335, 136] on span "0 0" at bounding box center [340, 137] width 53 height 8
click at [193, 173] on div "Compliance Qty: 1 each [DATE]" at bounding box center [142, 175] width 230 height 5
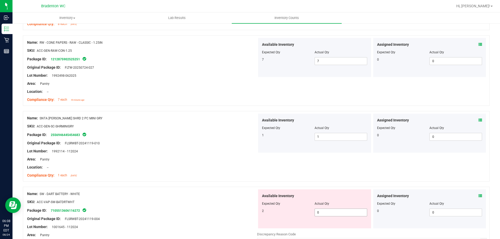
click at [335, 209] on span "0 0" at bounding box center [340, 213] width 53 height 8
click at [334, 210] on span "0 0" at bounding box center [340, 213] width 53 height 8
click at [242, 199] on div at bounding box center [142, 198] width 230 height 3
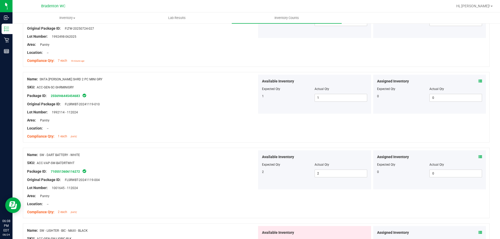
scroll to position [1406, 0]
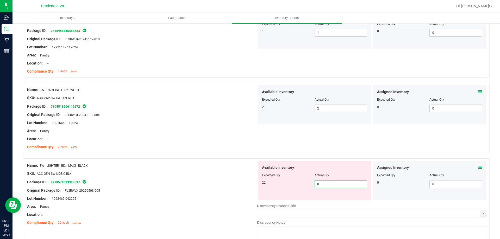
click at [332, 185] on span "0 0" at bounding box center [340, 184] width 53 height 8
click at [189, 184] on div "Package ID: 8778574333328597" at bounding box center [142, 182] width 230 height 6
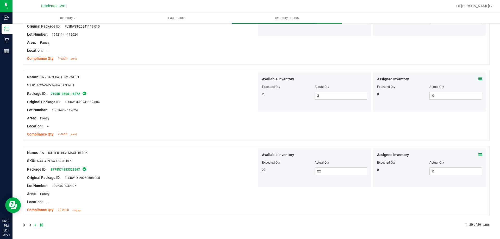
scroll to position [0, 0]
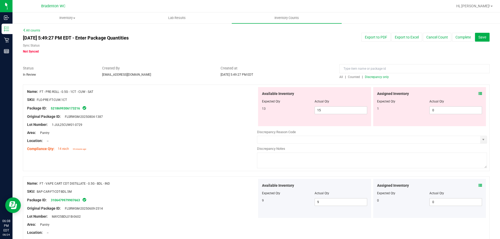
click at [381, 75] on span "Discrepancy only" at bounding box center [377, 77] width 24 height 4
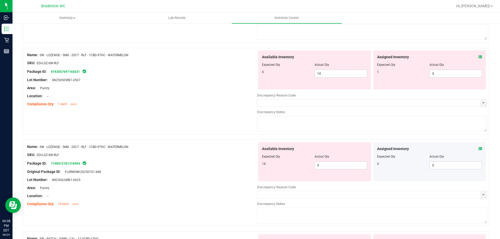
scroll to position [286, 0]
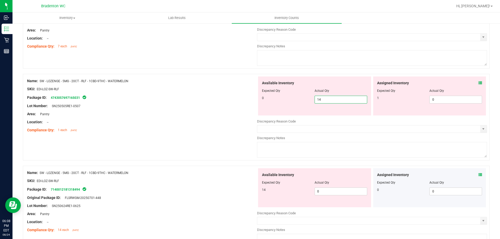
drag, startPoint x: 339, startPoint y: 98, endPoint x: 264, endPoint y: 100, distance: 75.3
click at [264, 100] on div "0 14 14" at bounding box center [314, 100] width 105 height 8
click at [459, 99] on span "0 0" at bounding box center [455, 100] width 53 height 8
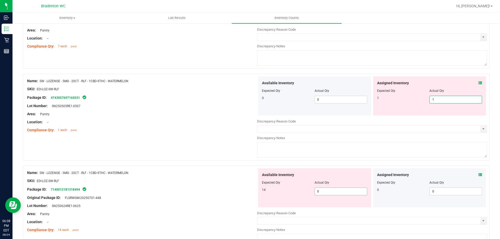
click at [335, 191] on div "Available Inventory Expected Qty Actual Qty 14 0 0" at bounding box center [372, 209] width 230 height 83
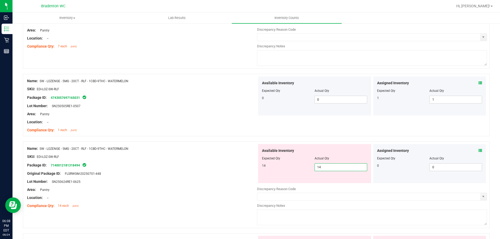
click at [171, 169] on div at bounding box center [142, 169] width 230 height 3
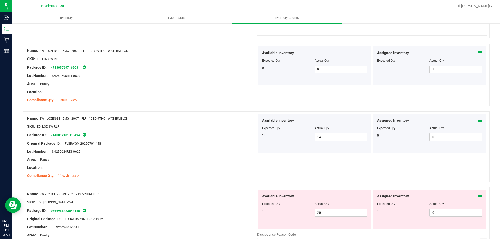
scroll to position [364, 0]
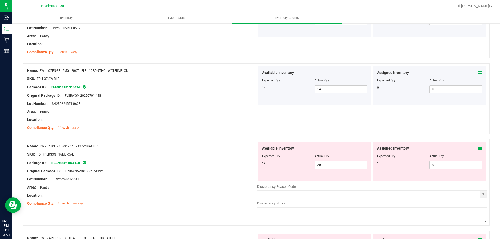
click at [478, 149] on div "Assigned Inventory Expected Qty Actual Qty 1 0 0" at bounding box center [429, 161] width 113 height 39
click at [478, 149] on icon at bounding box center [480, 149] width 4 height 4
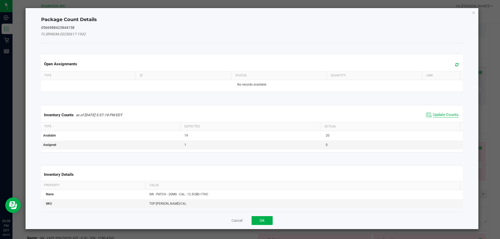
click at [442, 115] on span "Update Counts" at bounding box center [446, 114] width 26 height 5
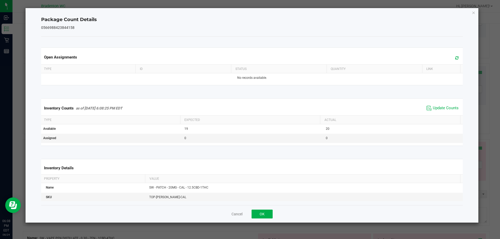
click at [455, 59] on icon at bounding box center [456, 58] width 3 height 4
click at [269, 217] on button "OK" at bounding box center [261, 214] width 21 height 9
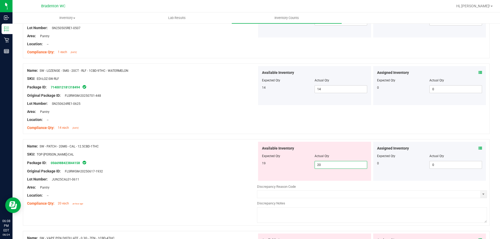
drag, startPoint x: 342, startPoint y: 165, endPoint x: 254, endPoint y: 167, distance: 88.0
click at [257, 167] on div "Available Inventory Expected Qty Actual Qty 19 20 20" at bounding box center [314, 161] width 115 height 39
click at [193, 177] on div "Lot Number: JUN25CAL01-0611" at bounding box center [142, 179] width 230 height 5
click at [333, 168] on span "16 16" at bounding box center [340, 165] width 53 height 8
click at [164, 145] on div "Name: SW - PATCH - 20MG - CAL - 12.5CBD-1THC" at bounding box center [142, 146] width 230 height 5
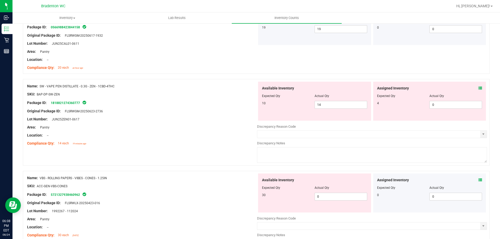
scroll to position [469, 0]
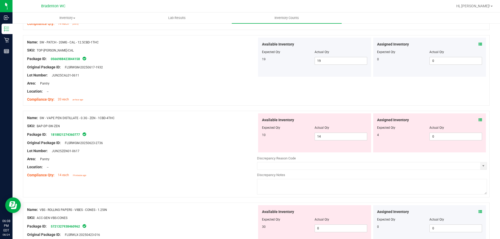
click at [478, 121] on icon at bounding box center [480, 120] width 4 height 4
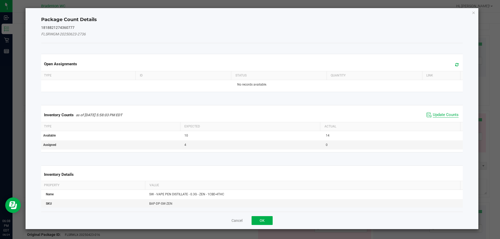
click at [435, 116] on span "Update Counts" at bounding box center [446, 114] width 26 height 5
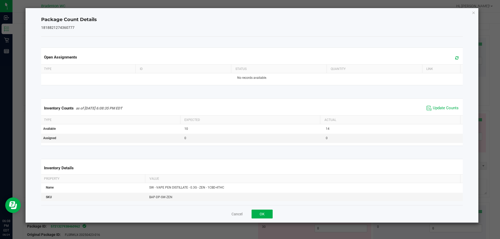
drag, startPoint x: 452, startPoint y: 54, endPoint x: 446, endPoint y: 58, distance: 7.1
click at [452, 53] on div "Open Assignments" at bounding box center [252, 57] width 424 height 14
click at [456, 56] on span at bounding box center [455, 57] width 9 height 7
click at [259, 218] on div "Cancel OK" at bounding box center [252, 213] width 422 height 17
click at [259, 212] on button "OK" at bounding box center [261, 214] width 21 height 9
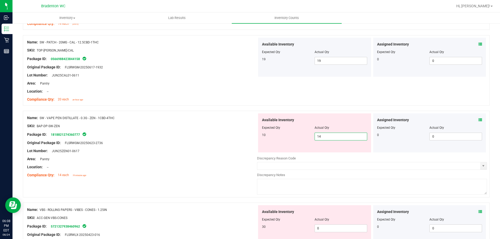
drag, startPoint x: 334, startPoint y: 137, endPoint x: 267, endPoint y: 137, distance: 67.7
click at [268, 137] on div "10 14 14" at bounding box center [314, 137] width 105 height 8
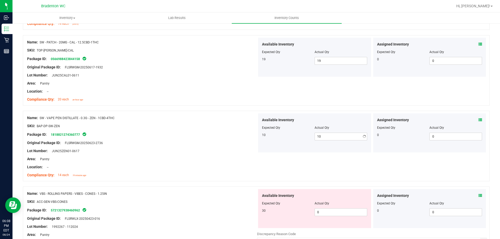
click at [227, 152] on div "Lot Number: JUN25ZEN01-0617" at bounding box center [142, 150] width 230 height 5
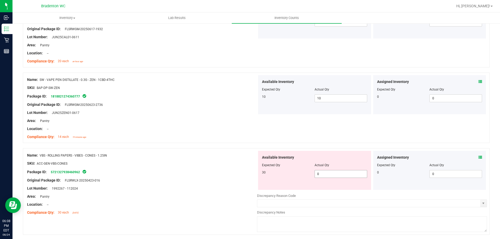
scroll to position [547, 0]
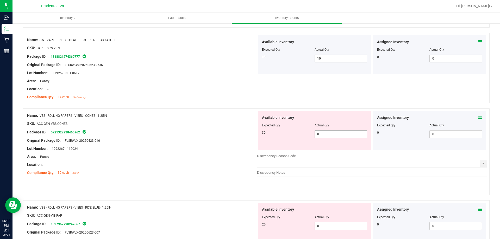
click at [341, 134] on span "0 0" at bounding box center [340, 134] width 53 height 8
click at [228, 167] on div "Location: --" at bounding box center [142, 164] width 230 height 5
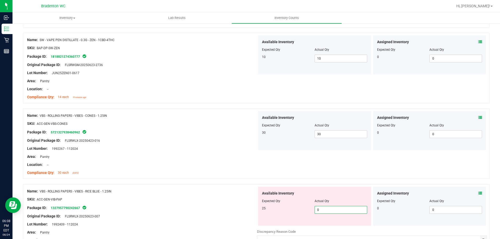
click at [331, 208] on span "0 0" at bounding box center [340, 210] width 53 height 8
click at [245, 208] on div "Package ID: 1327957790242667" at bounding box center [142, 208] width 230 height 6
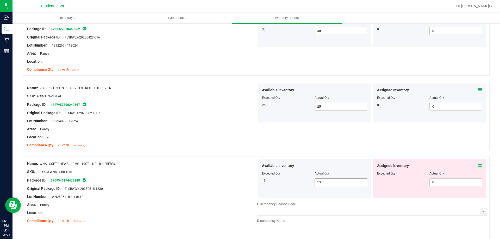
scroll to position [651, 0]
click at [478, 165] on icon at bounding box center [480, 165] width 4 height 4
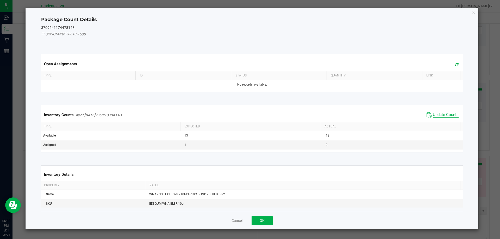
click at [444, 115] on span "Update Counts" at bounding box center [446, 114] width 26 height 5
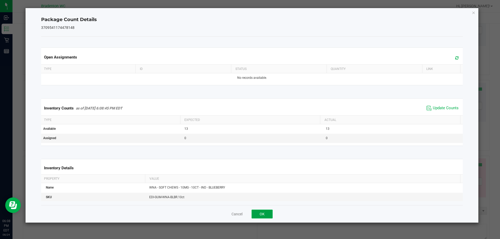
click at [261, 217] on button "OK" at bounding box center [261, 214] width 21 height 9
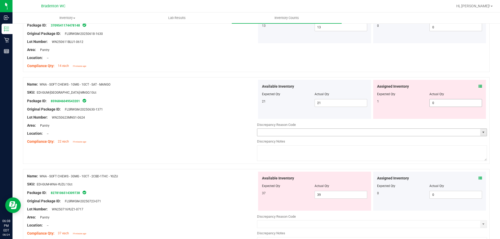
scroll to position [807, 0]
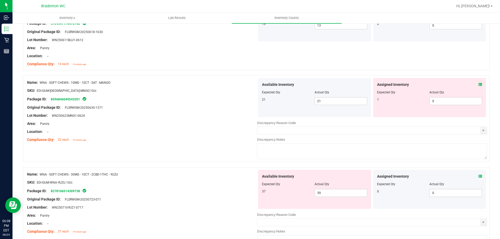
click at [478, 85] on icon at bounding box center [480, 85] width 4 height 4
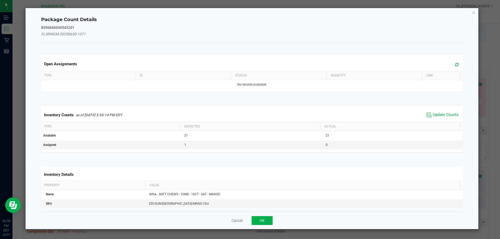
click at [430, 111] on span "Update Counts" at bounding box center [442, 115] width 35 height 8
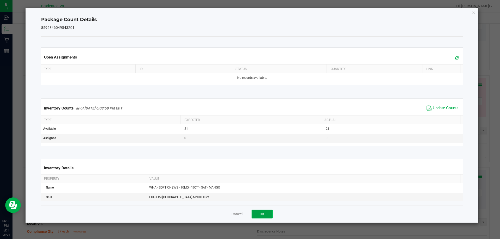
click at [270, 210] on button "OK" at bounding box center [261, 214] width 21 height 9
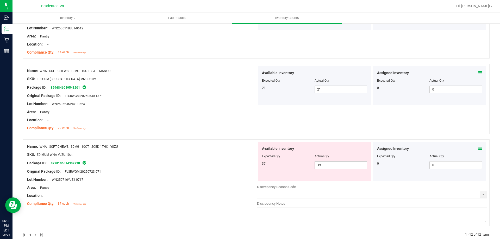
scroll to position [829, 0]
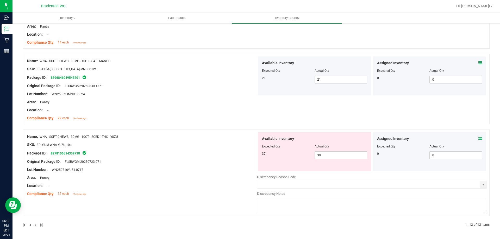
click at [478, 139] on icon at bounding box center [480, 139] width 4 height 4
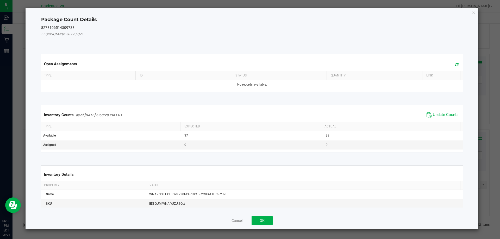
click at [433, 116] on span "Update Counts" at bounding box center [446, 114] width 26 height 5
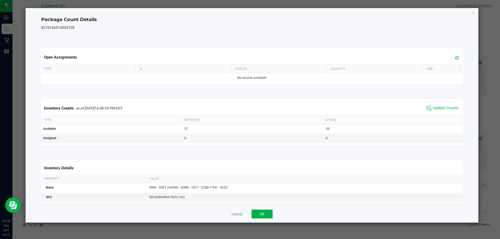
click at [455, 58] on icon at bounding box center [456, 58] width 3 height 4
click at [264, 214] on button "OK" at bounding box center [261, 214] width 21 height 9
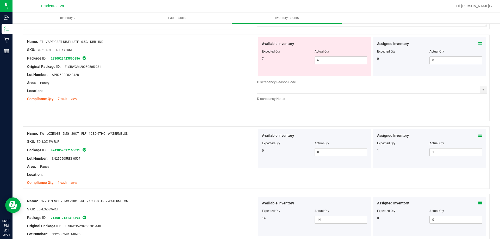
scroll to position [0, 0]
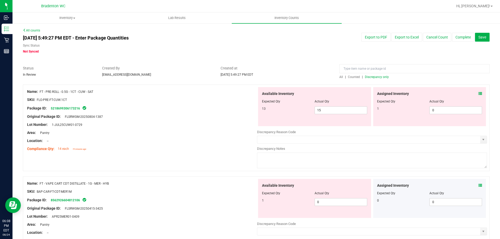
click at [368, 79] on span "Discrepancy only" at bounding box center [377, 77] width 24 height 4
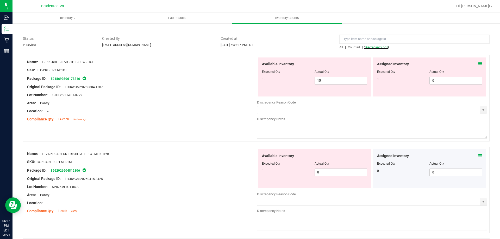
scroll to position [29, 0]
click at [346, 79] on input "15" at bounding box center [341, 80] width 52 height 7
click at [448, 82] on input "0" at bounding box center [456, 80] width 52 height 7
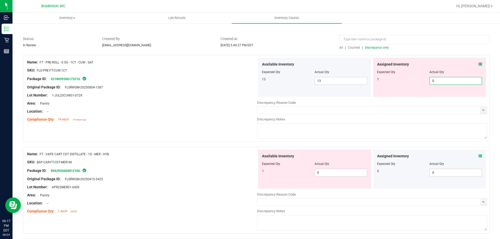
click at [478, 64] on icon at bounding box center [480, 64] width 4 height 4
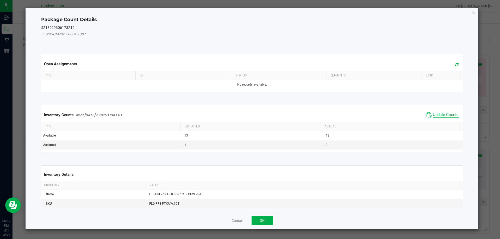
click at [434, 112] on span "Update Counts" at bounding box center [446, 114] width 26 height 5
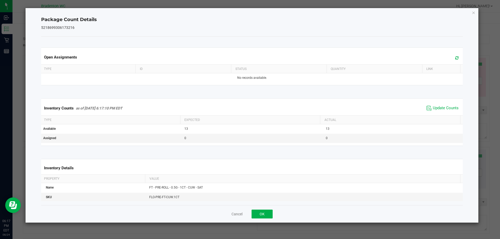
click at [455, 58] on icon at bounding box center [456, 58] width 3 height 4
click at [264, 215] on button "OK" at bounding box center [261, 214] width 21 height 9
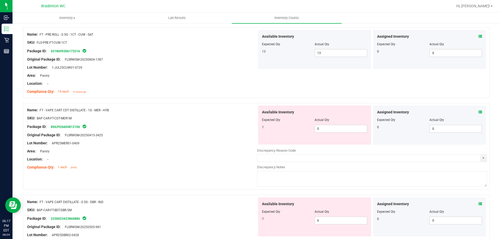
scroll to position [58, 0]
click at [478, 111] on icon at bounding box center [480, 111] width 4 height 4
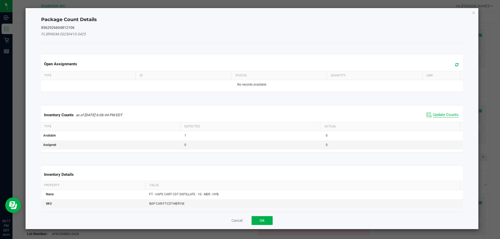
click at [434, 117] on span "Update Counts" at bounding box center [446, 114] width 26 height 5
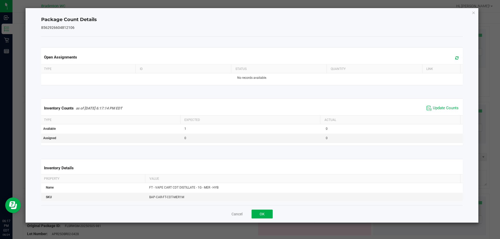
click at [455, 59] on icon at bounding box center [456, 58] width 3 height 4
click at [270, 217] on button "OK" at bounding box center [261, 214] width 21 height 9
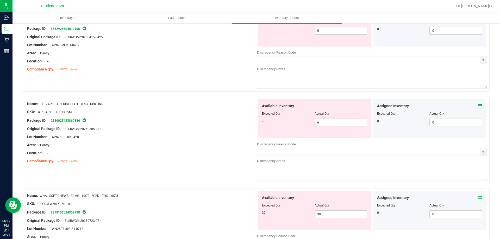
scroll to position [156, 0]
click at [334, 122] on input "6" at bounding box center [341, 121] width 52 height 7
click at [204, 174] on div "Name: FT - PRE-ROLL - 0.5G - 1CT - CUW - SAT SKU: FLO-PRE-FT-CUW.1CT Package ID…" at bounding box center [256, 107] width 467 height 357
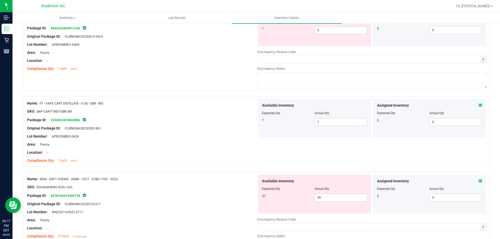
scroll to position [198, 0]
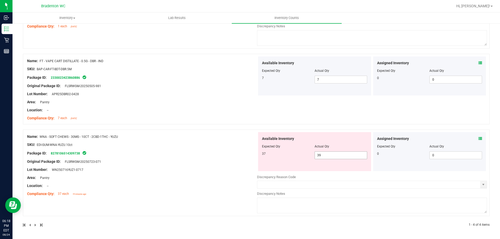
click at [346, 158] on input "39" at bounding box center [341, 155] width 52 height 7
click at [218, 157] on div "Name: WNA - SOFT CHEWS - 30MG - 10CT - 2CBD-1THC - YUZU SKU: EDI-GUM-WNA-YUZU.1…" at bounding box center [142, 165] width 230 height 66
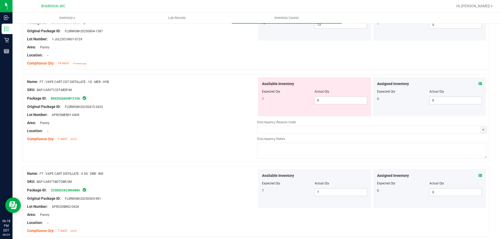
scroll to position [0, 0]
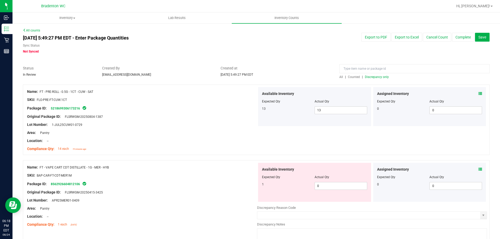
click at [376, 77] on span "Discrepancy only" at bounding box center [377, 77] width 24 height 4
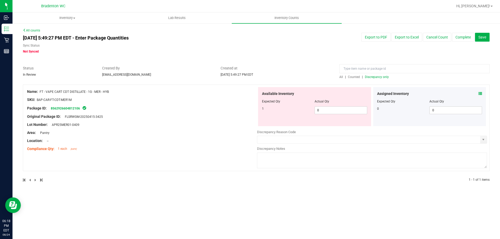
click at [356, 76] on span "Counted" at bounding box center [354, 77] width 12 height 4
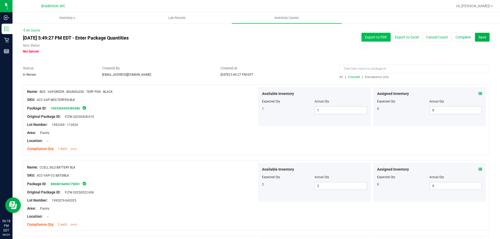
click at [380, 41] on button "Export to PDF" at bounding box center [375, 37] width 29 height 9
click at [359, 70] on input at bounding box center [414, 68] width 150 height 9
click at [381, 75] on span "Discrepancy only" at bounding box center [377, 77] width 24 height 4
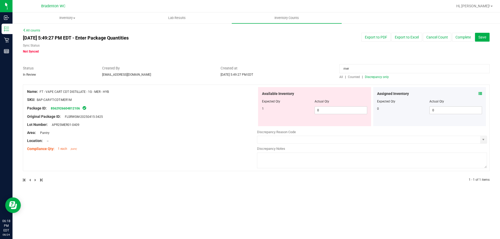
click at [354, 77] on span "Counted" at bounding box center [354, 77] width 12 height 4
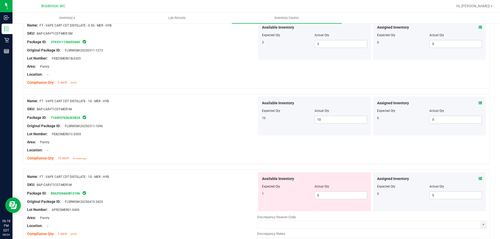
scroll to position [96, 0]
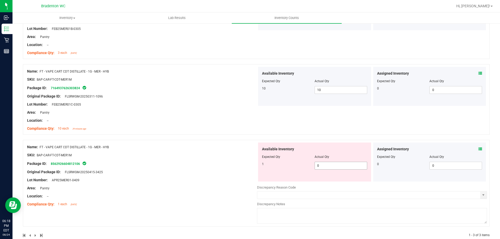
click at [331, 166] on input "0" at bounding box center [341, 165] width 52 height 7
click at [164, 115] on div "Name: FT - VAPE CART CDT DISTILLATE - 1G - MER - HYB SKU: BAP-CAR-FT-CDT-MER1M …" at bounding box center [142, 100] width 230 height 66
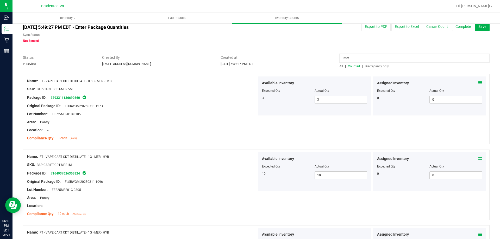
scroll to position [0, 0]
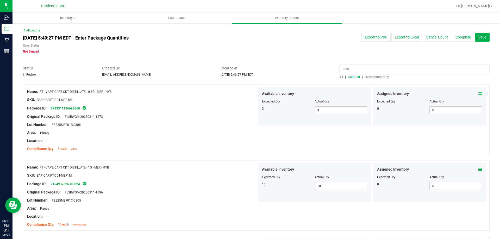
click at [339, 77] on span "All" at bounding box center [341, 77] width 4 height 4
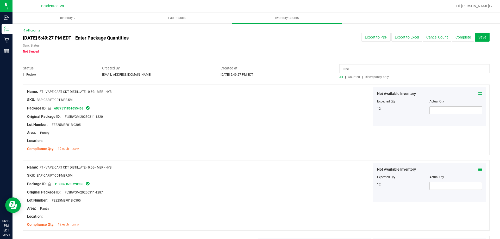
click at [371, 78] on span "Discrepancy only" at bounding box center [377, 77] width 24 height 4
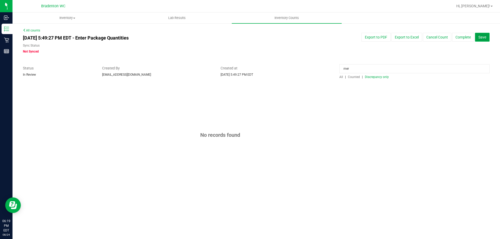
click at [482, 38] on span "Save" at bounding box center [482, 37] width 8 height 4
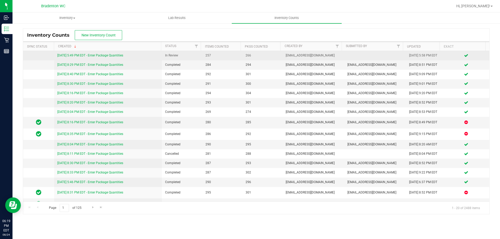
click at [121, 55] on link "[DATE] 5:49 PM EDT - Enter Package Quantities" at bounding box center [90, 56] width 66 height 4
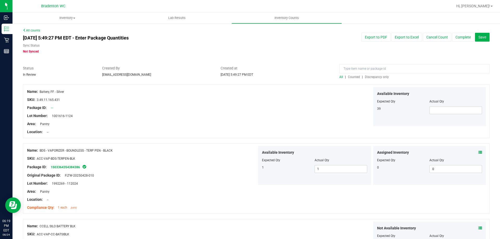
click at [376, 78] on span "Discrepancy only" at bounding box center [377, 77] width 24 height 4
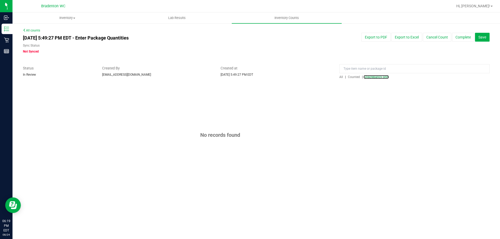
click at [492, 36] on div "Export to PDF Export to Excel Cancel Count Complete Save" at bounding box center [395, 37] width 198 height 9
click at [488, 37] on button "Save" at bounding box center [482, 37] width 15 height 9
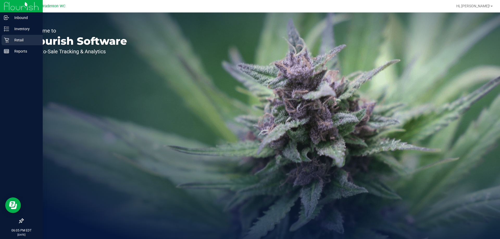
click at [10, 37] on p "Retail" at bounding box center [24, 40] width 31 height 6
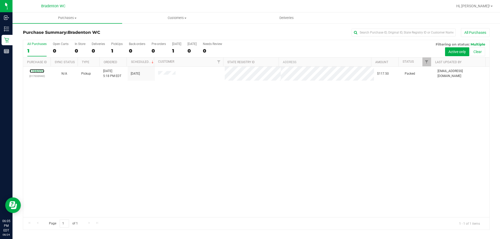
click at [38, 72] on link "11840992" at bounding box center [37, 71] width 15 height 4
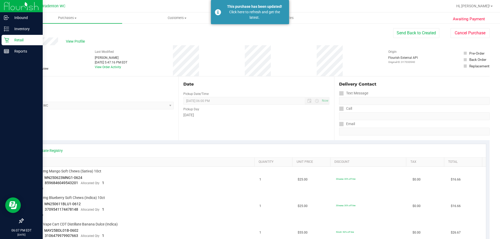
click at [3, 42] on div "Retail" at bounding box center [22, 40] width 41 height 10
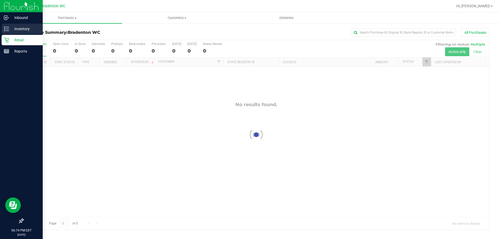
click at [5, 31] on icon at bounding box center [4, 30] width 1 height 1
click at [32, 26] on p "Inventory" at bounding box center [24, 29] width 31 height 6
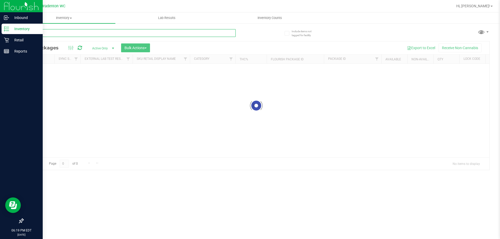
click at [112, 34] on input "text" at bounding box center [129, 33] width 213 height 8
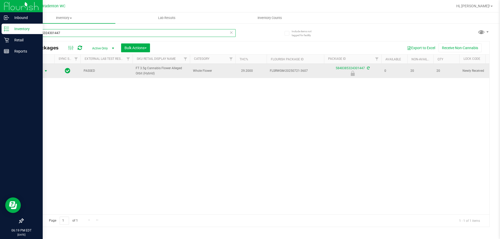
type input "5848385324301447"
click at [44, 73] on span "select" at bounding box center [46, 71] width 4 height 4
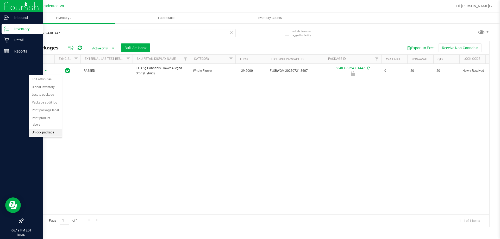
click at [55, 129] on li "Unlock package" at bounding box center [45, 133] width 33 height 8
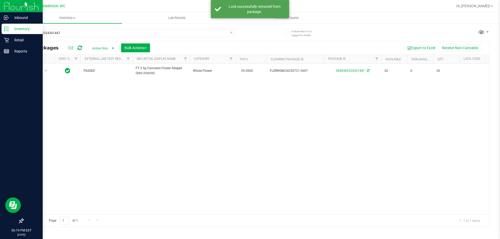
click at [231, 34] on icon at bounding box center [231, 32] width 4 height 6
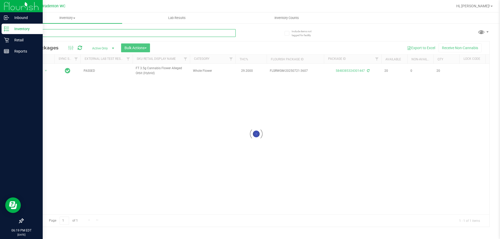
click at [230, 33] on input "text" at bounding box center [129, 33] width 213 height 8
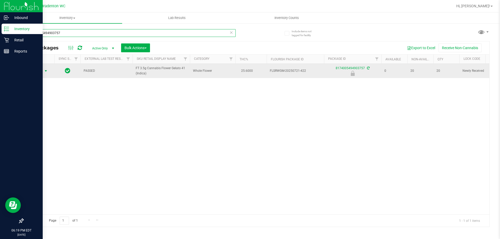
type input "8174005494903757"
click at [46, 71] on span "select" at bounding box center [46, 71] width 4 height 4
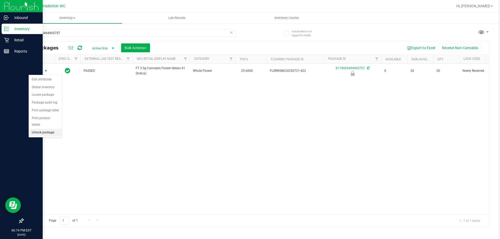
click at [50, 129] on li "Unlock package" at bounding box center [45, 133] width 33 height 8
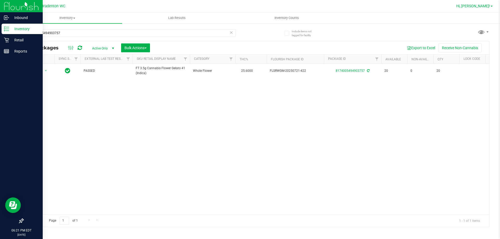
click at [486, 5] on span "Hi, [PERSON_NAME]!" at bounding box center [473, 6] width 34 height 4
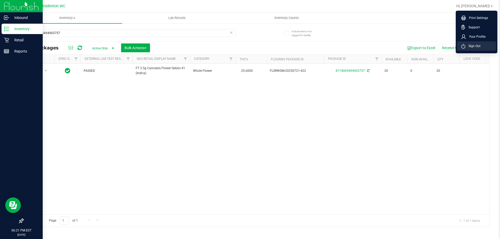
click at [479, 48] on span "Sign Out" at bounding box center [472, 45] width 15 height 5
